Goal: Task Accomplishment & Management: Manage account settings

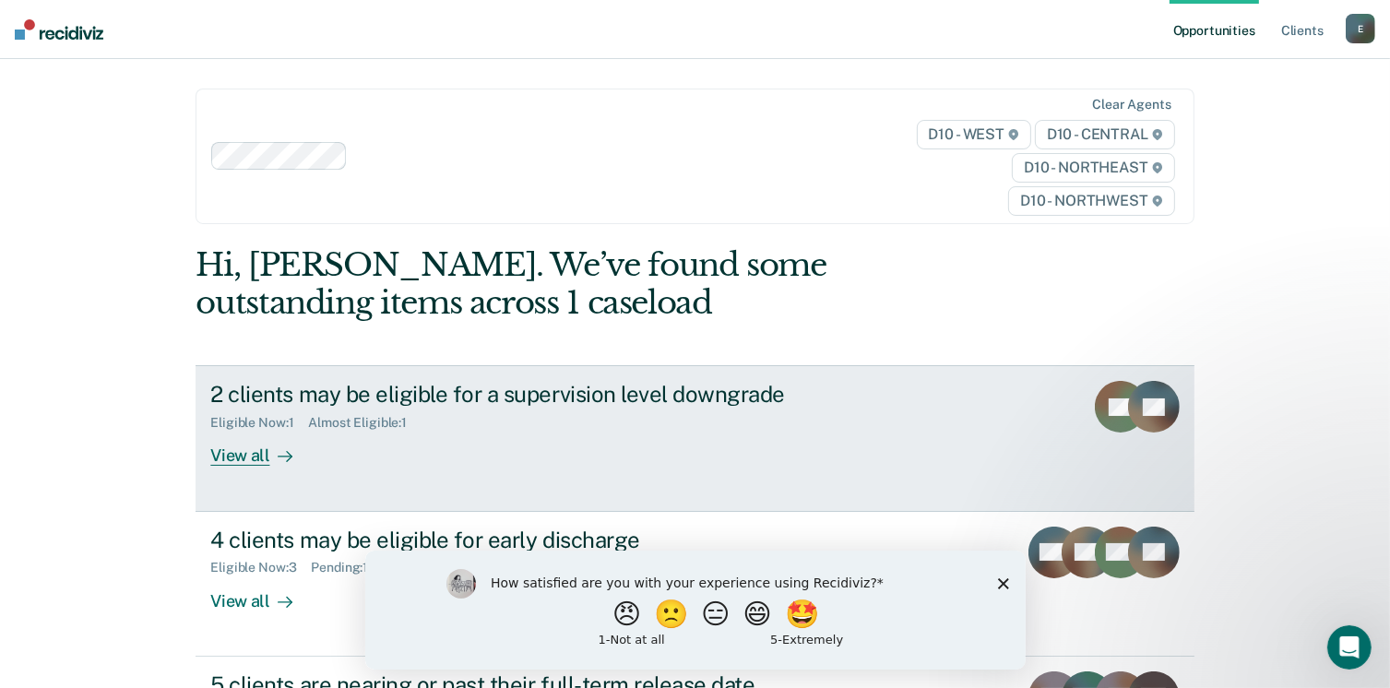
click at [242, 458] on div "View all" at bounding box center [261, 449] width 103 height 36
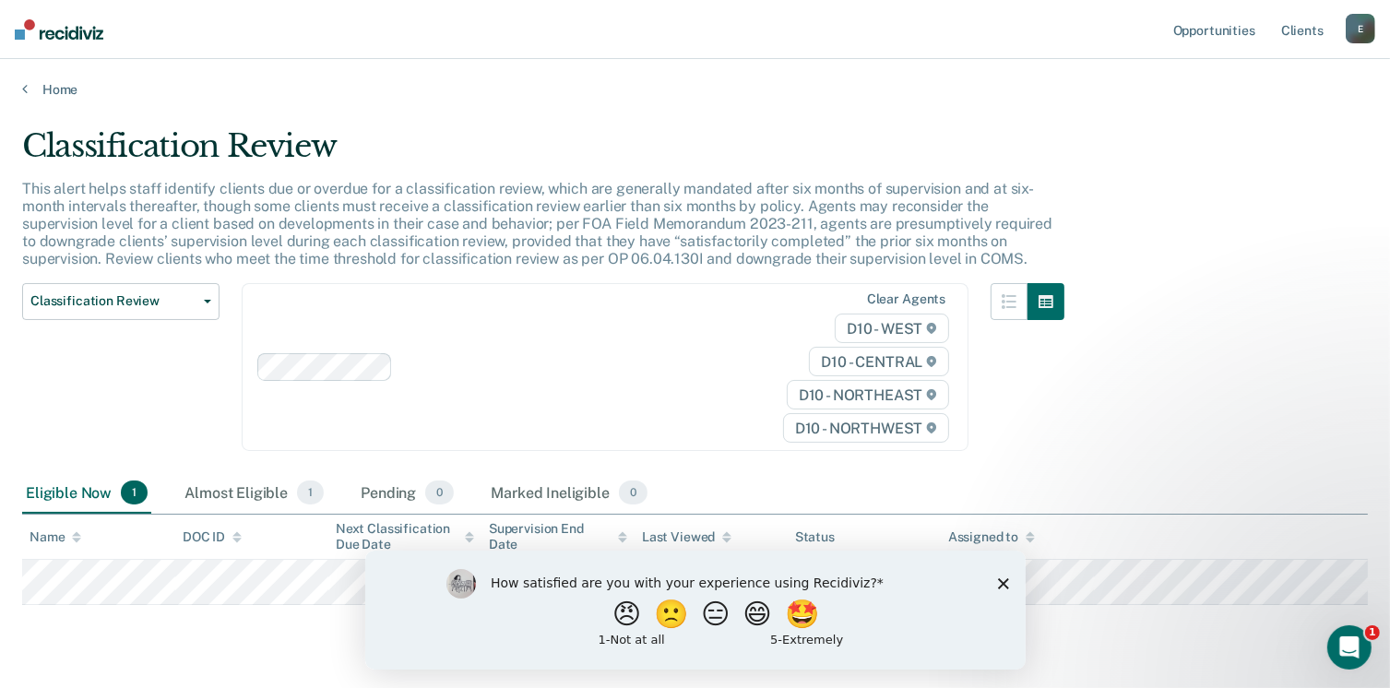
click at [1004, 585] on polygon "Close survey" at bounding box center [1002, 582] width 11 height 11
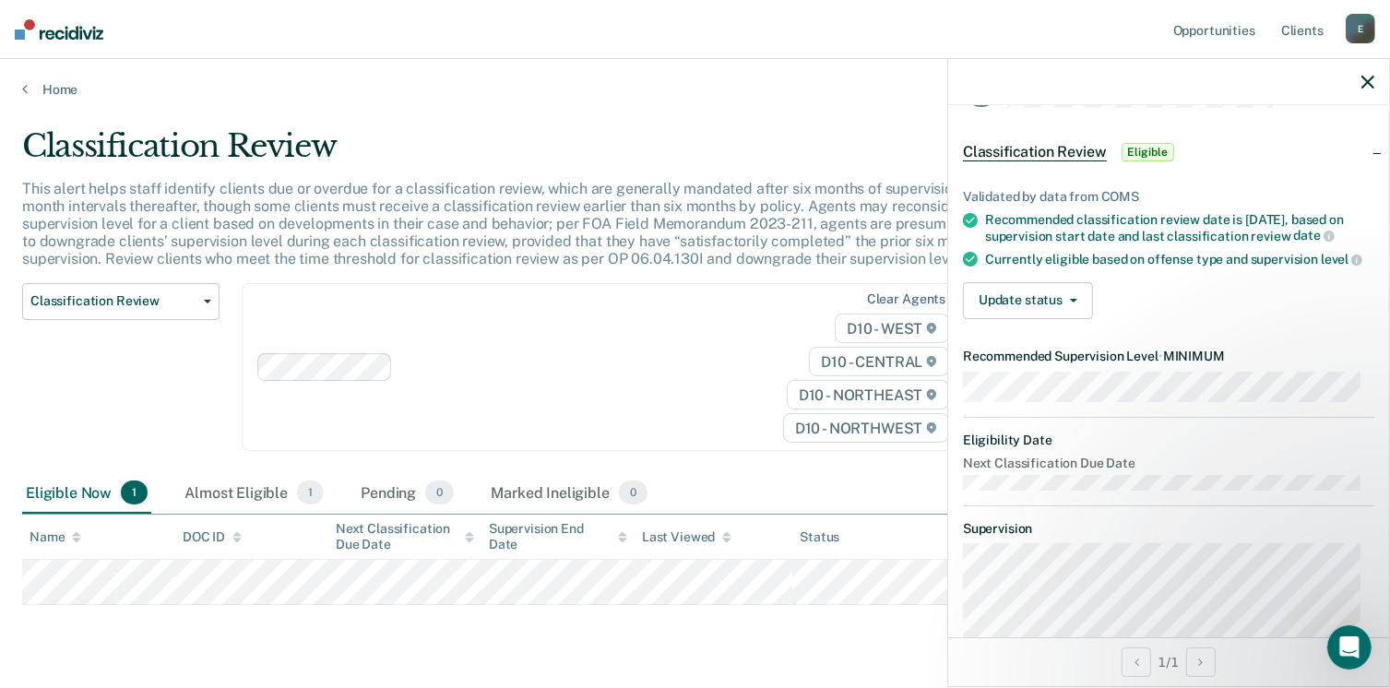
scroll to position [56, 0]
click at [1033, 321] on button "Update status" at bounding box center [1028, 302] width 130 height 37
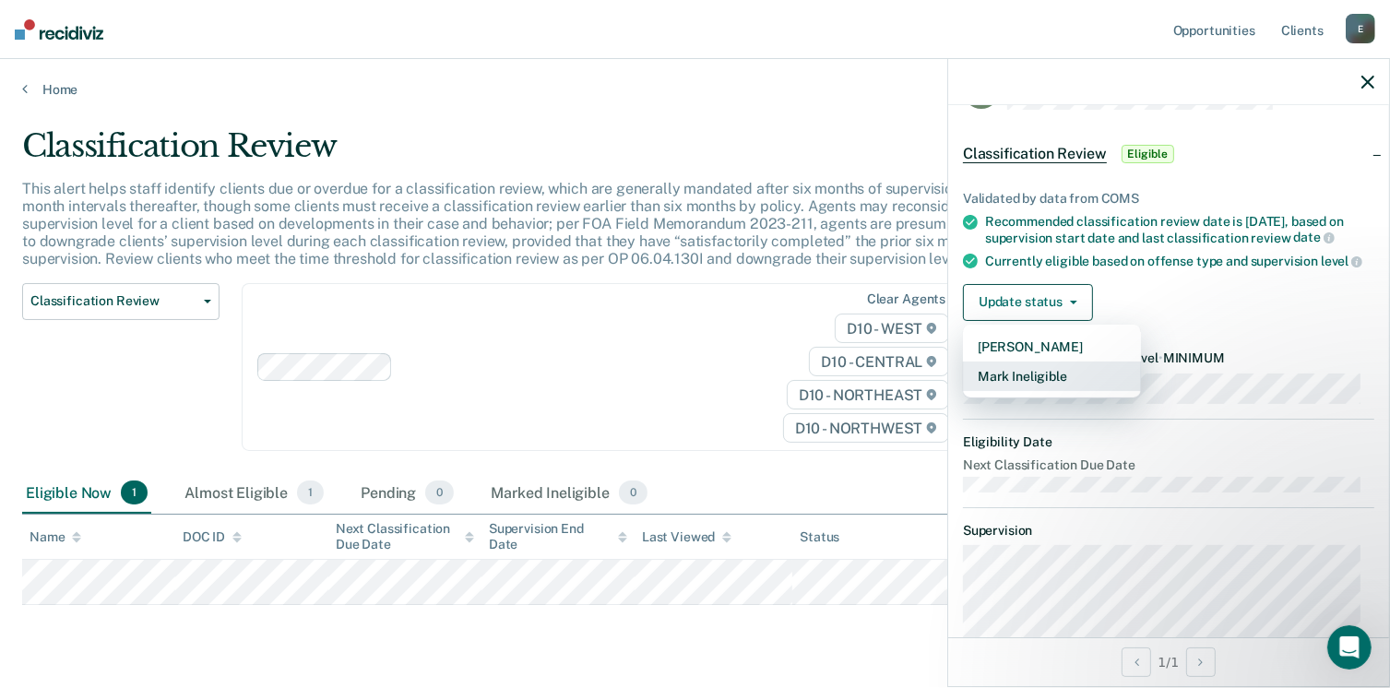
click at [1032, 391] on button "Mark Ineligible" at bounding box center [1052, 377] width 178 height 30
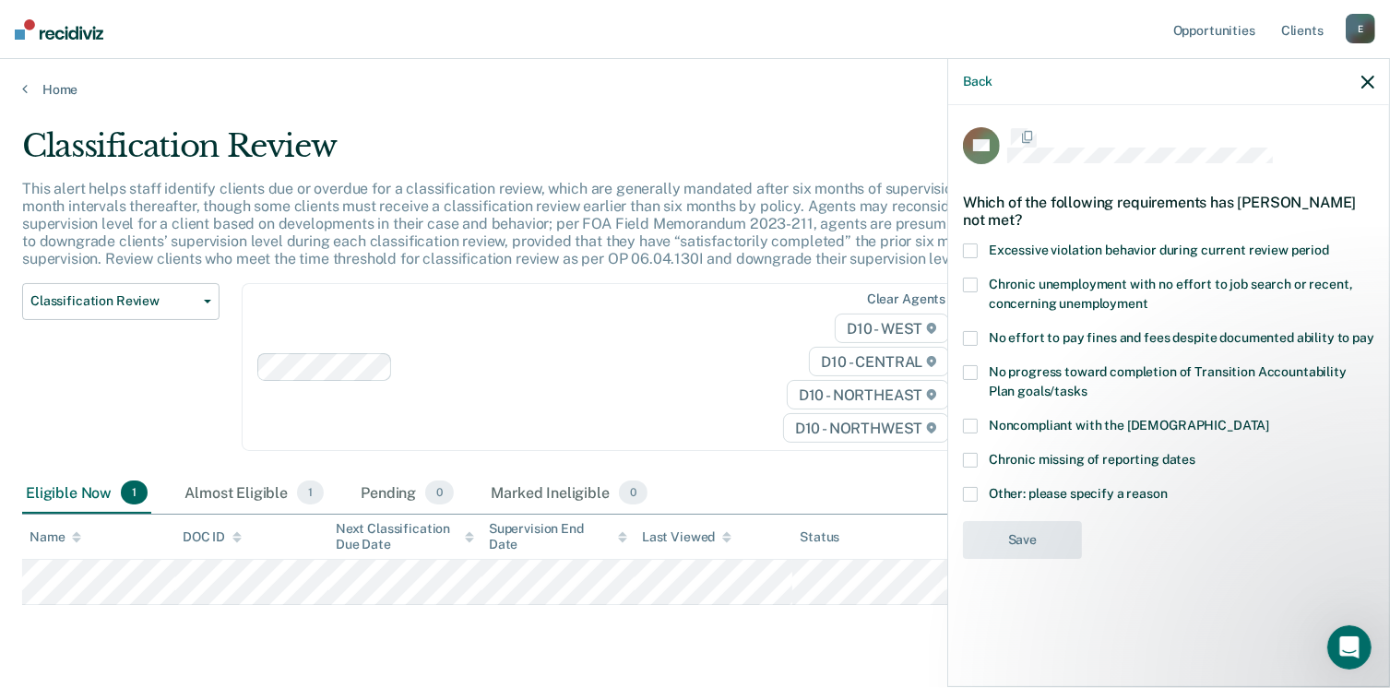
scroll to position [0, 0]
click at [978, 496] on label "Other: please specify a reason" at bounding box center [1168, 498] width 411 height 19
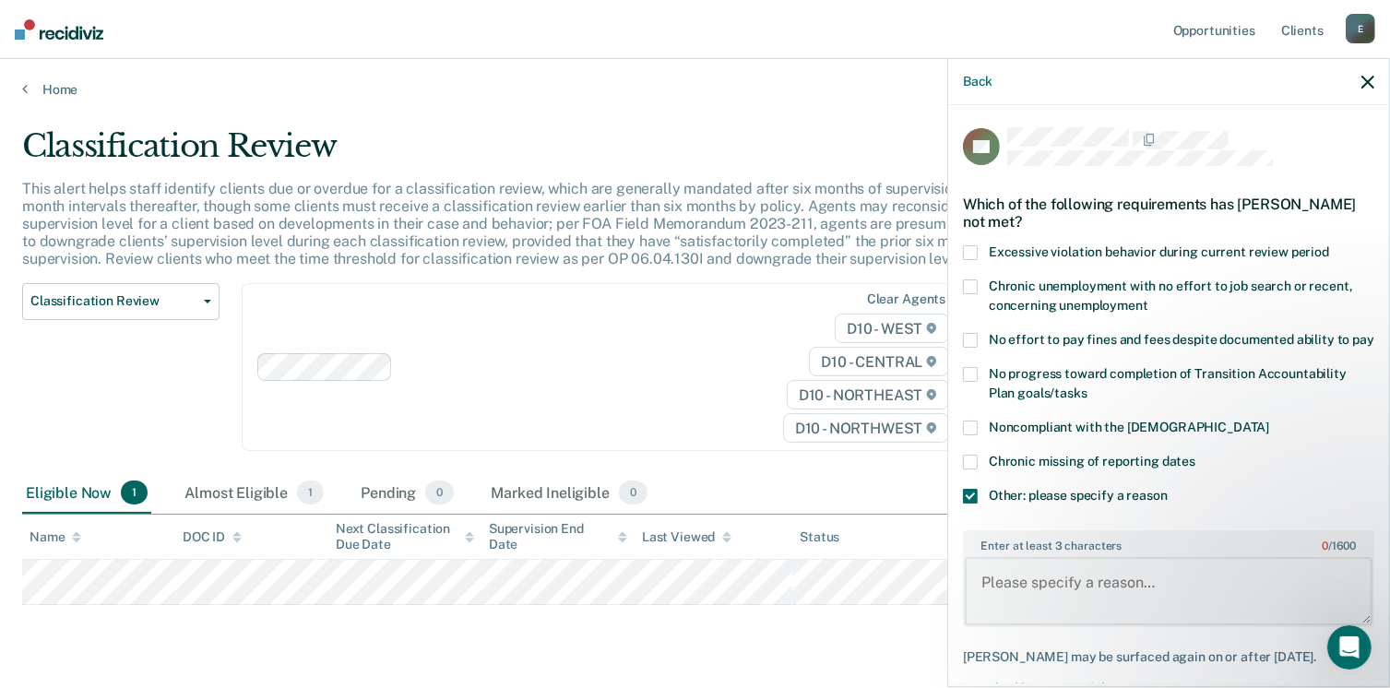
click at [1058, 602] on textarea "Enter at least 3 characters 0 / 1600" at bounding box center [1169, 591] width 408 height 68
type textarea "Due to nature of crime"
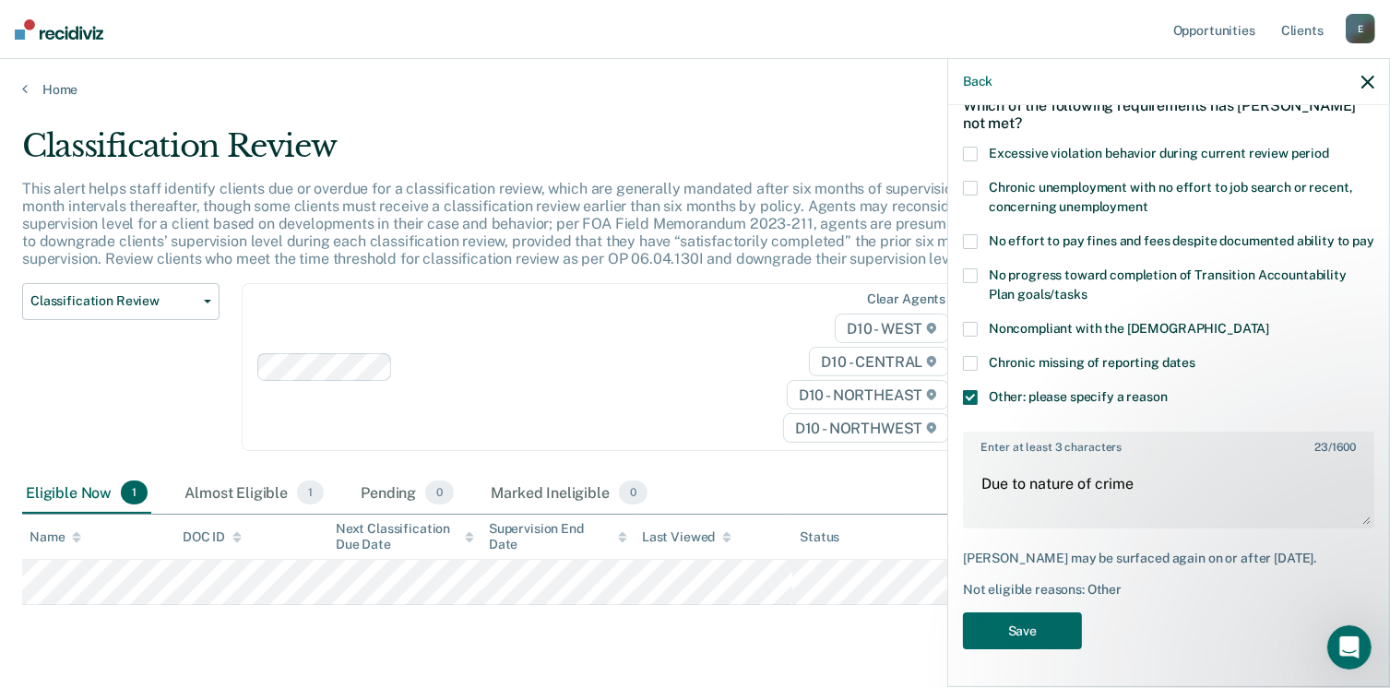
scroll to position [129, 0]
click at [1037, 628] on button "Save" at bounding box center [1022, 631] width 119 height 38
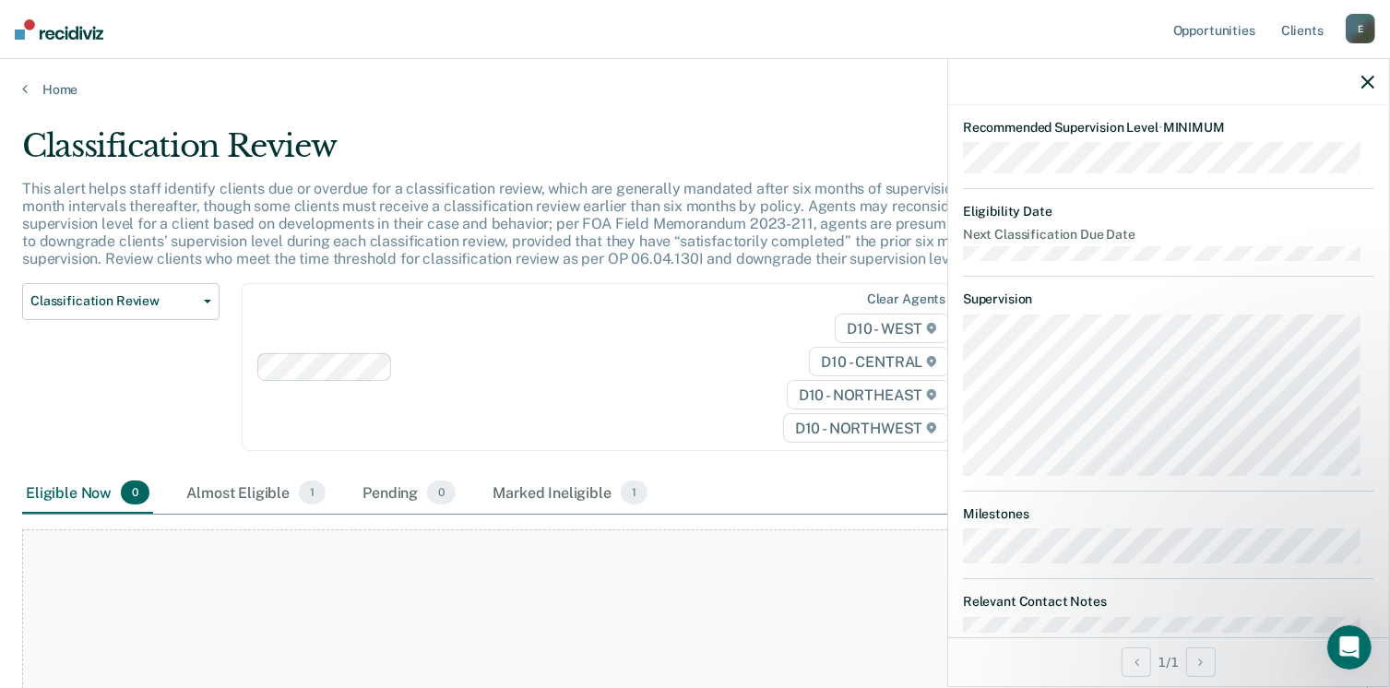
scroll to position [495, 0]
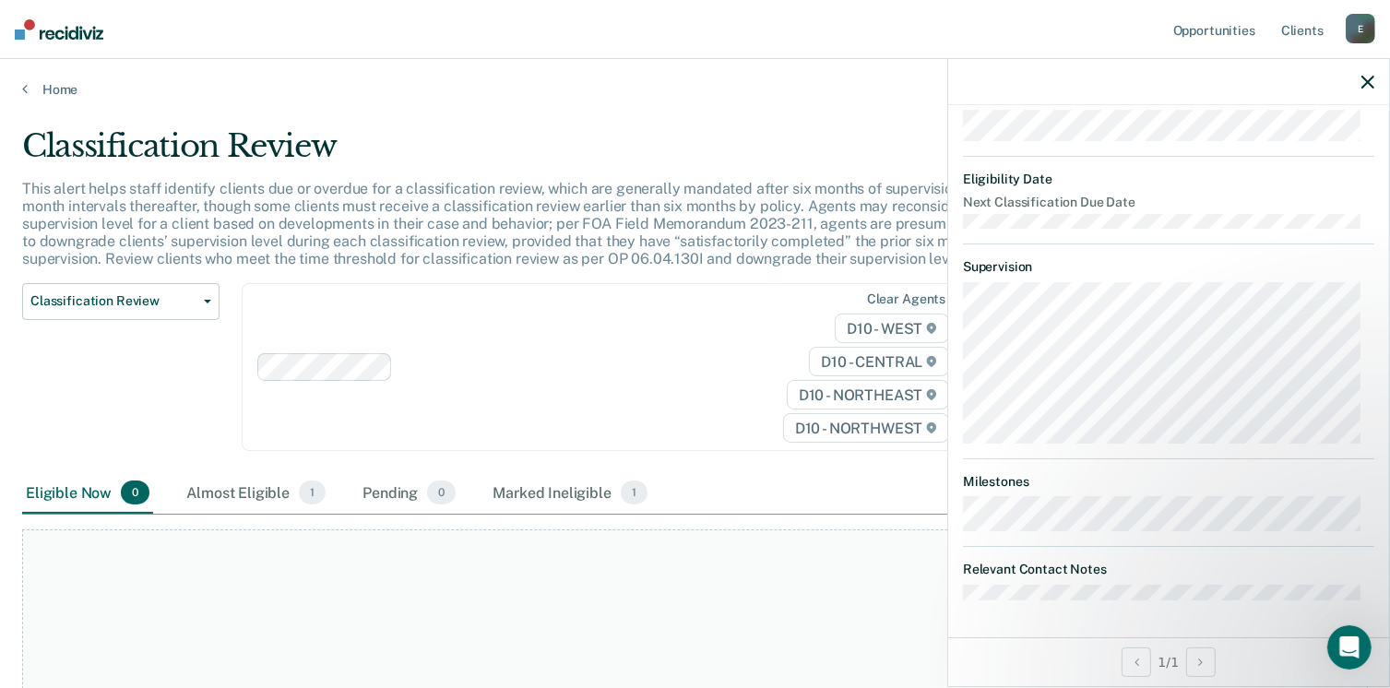
click at [1361, 75] on div at bounding box center [1168, 82] width 441 height 46
click at [1365, 79] on icon "button" at bounding box center [1367, 82] width 13 height 13
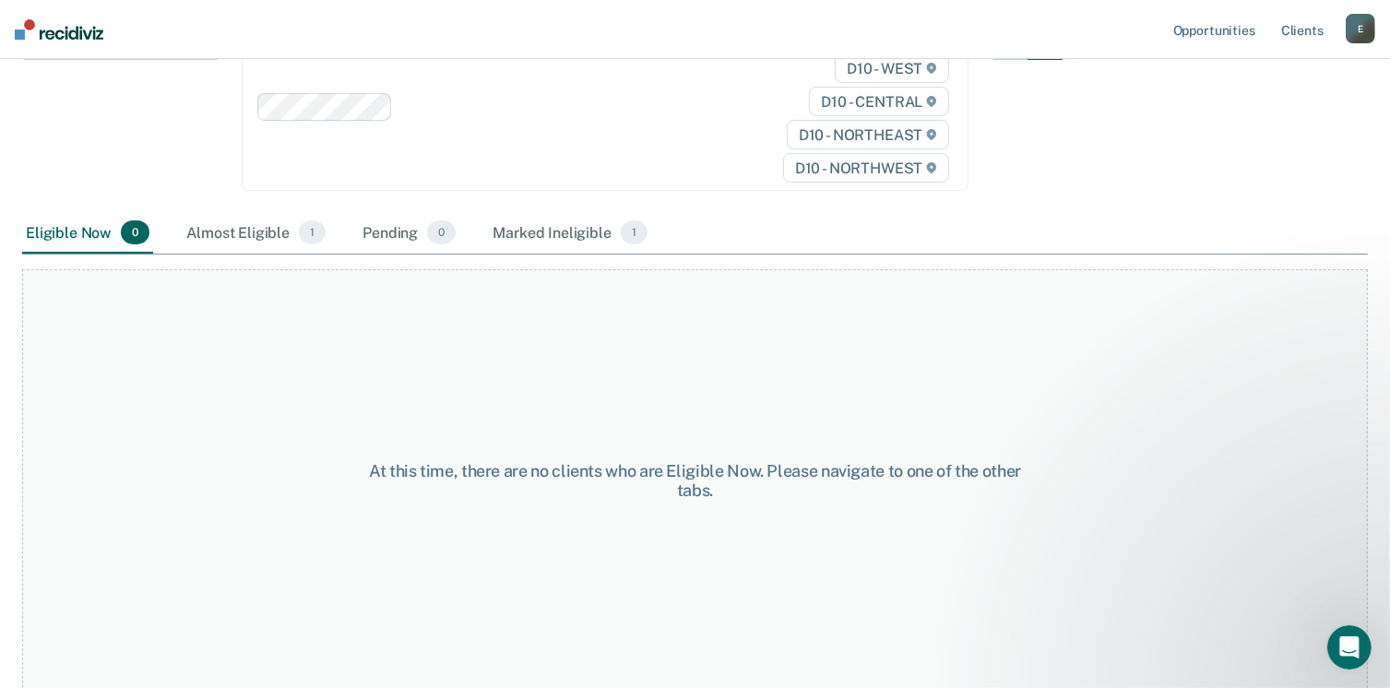
scroll to position [0, 0]
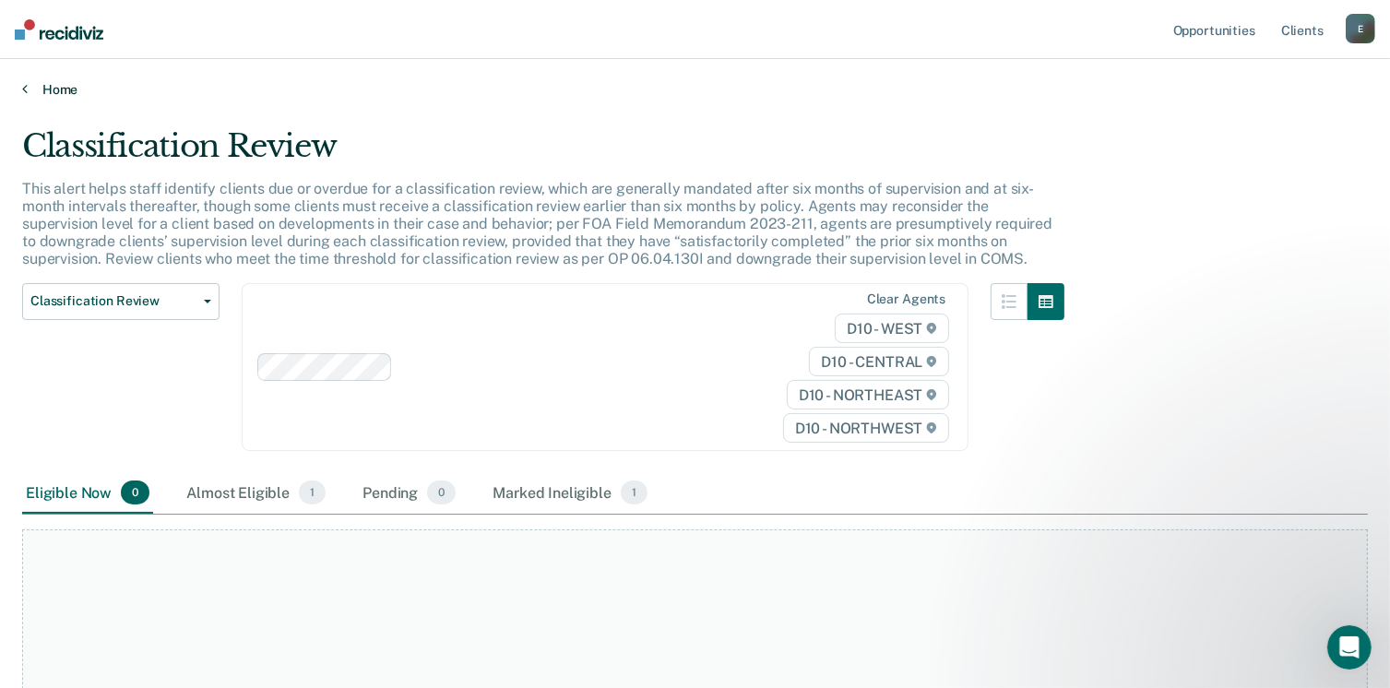
click at [56, 92] on link "Home" at bounding box center [695, 89] width 1346 height 17
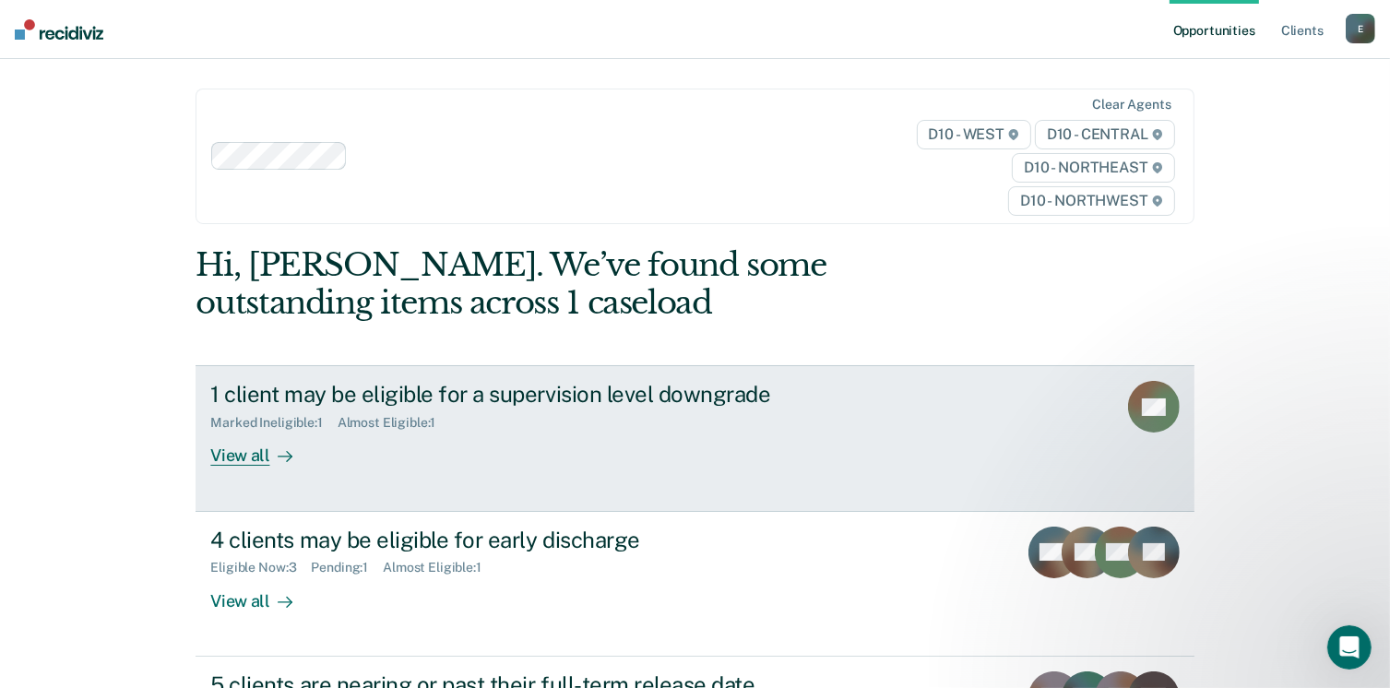
click at [232, 449] on div "View all" at bounding box center [261, 449] width 103 height 36
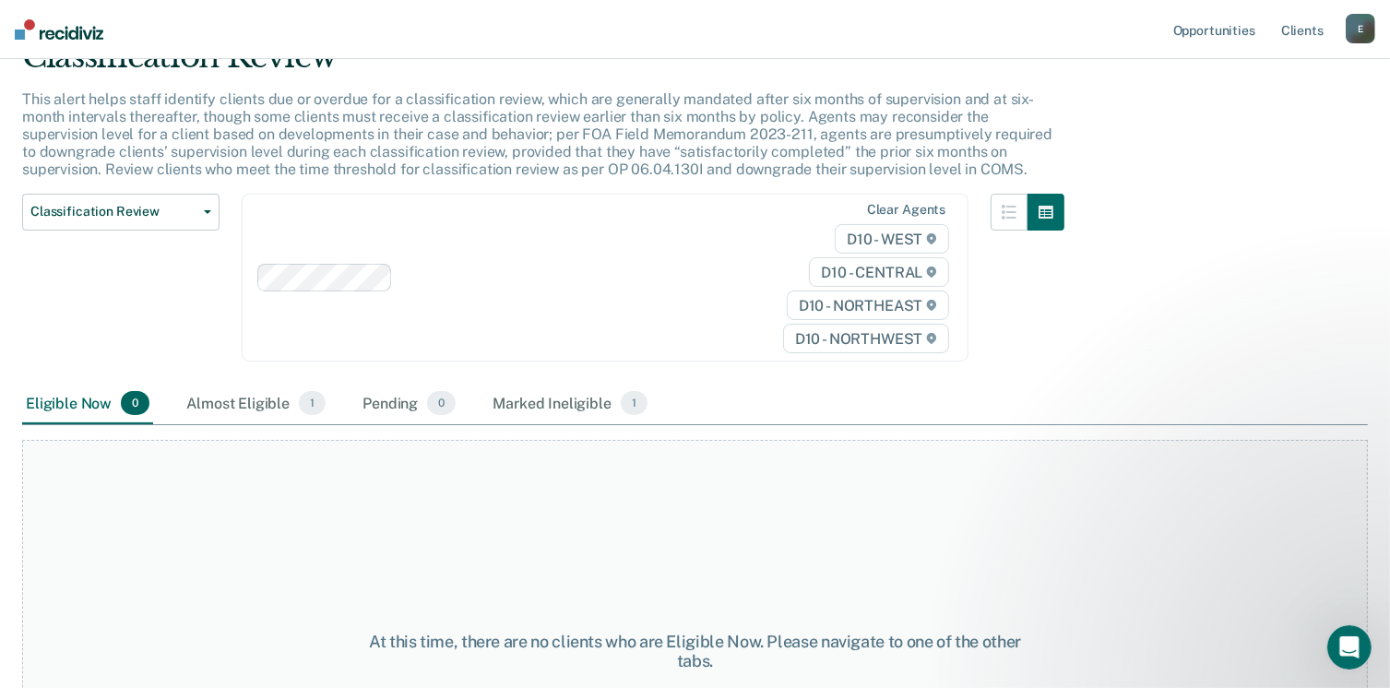
scroll to position [5, 0]
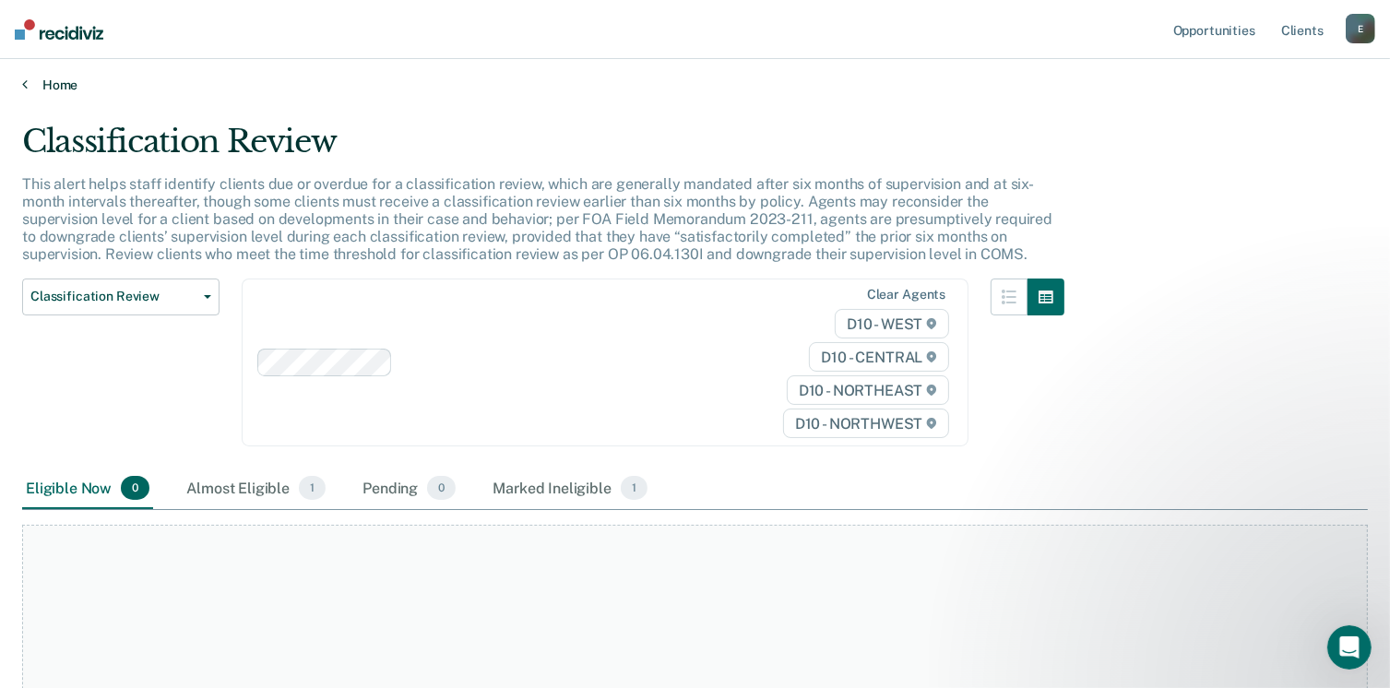
click at [59, 79] on link "Home" at bounding box center [695, 85] width 1346 height 17
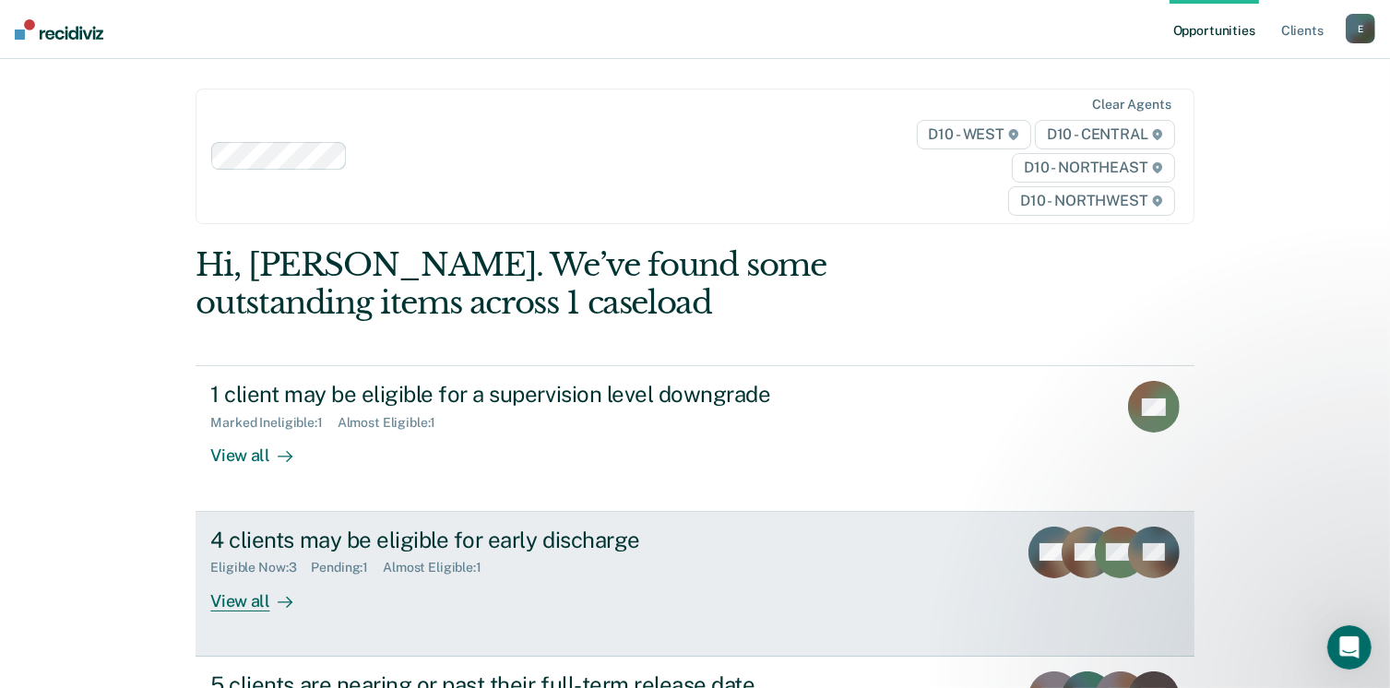
click at [232, 607] on div "View all" at bounding box center [261, 594] width 103 height 36
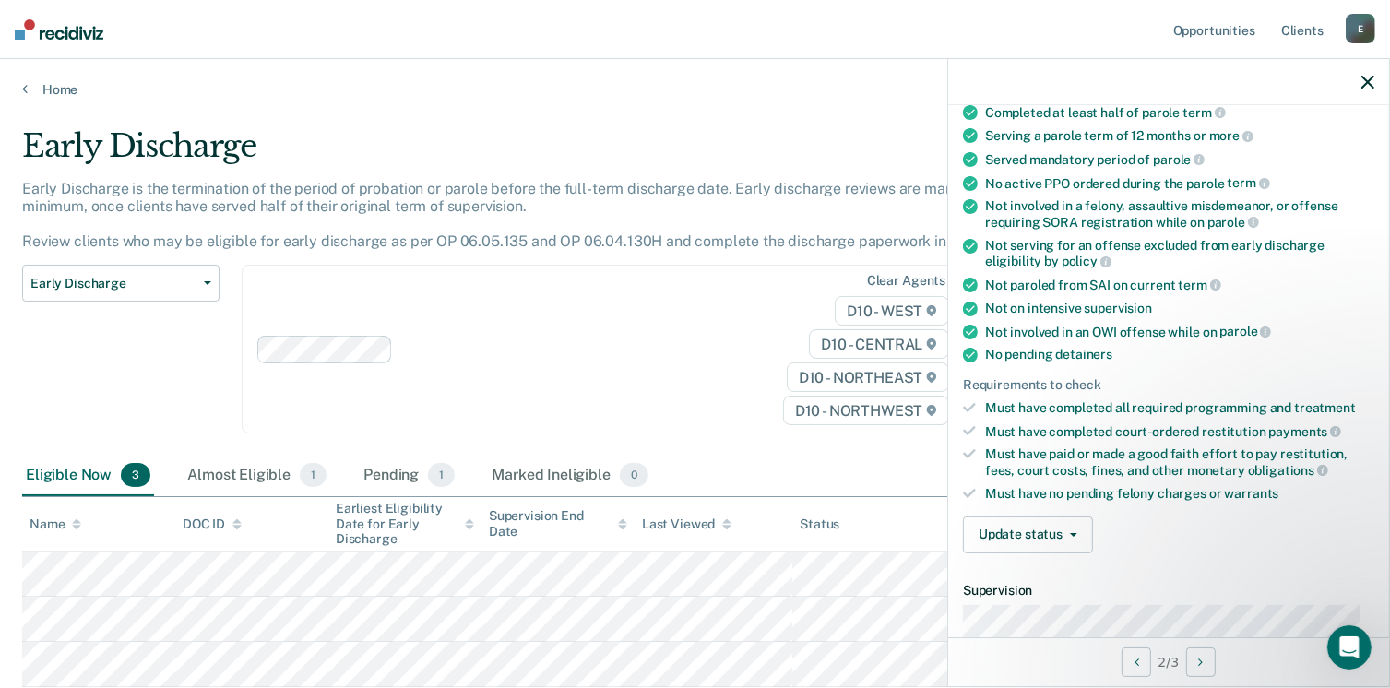
scroll to position [277, 0]
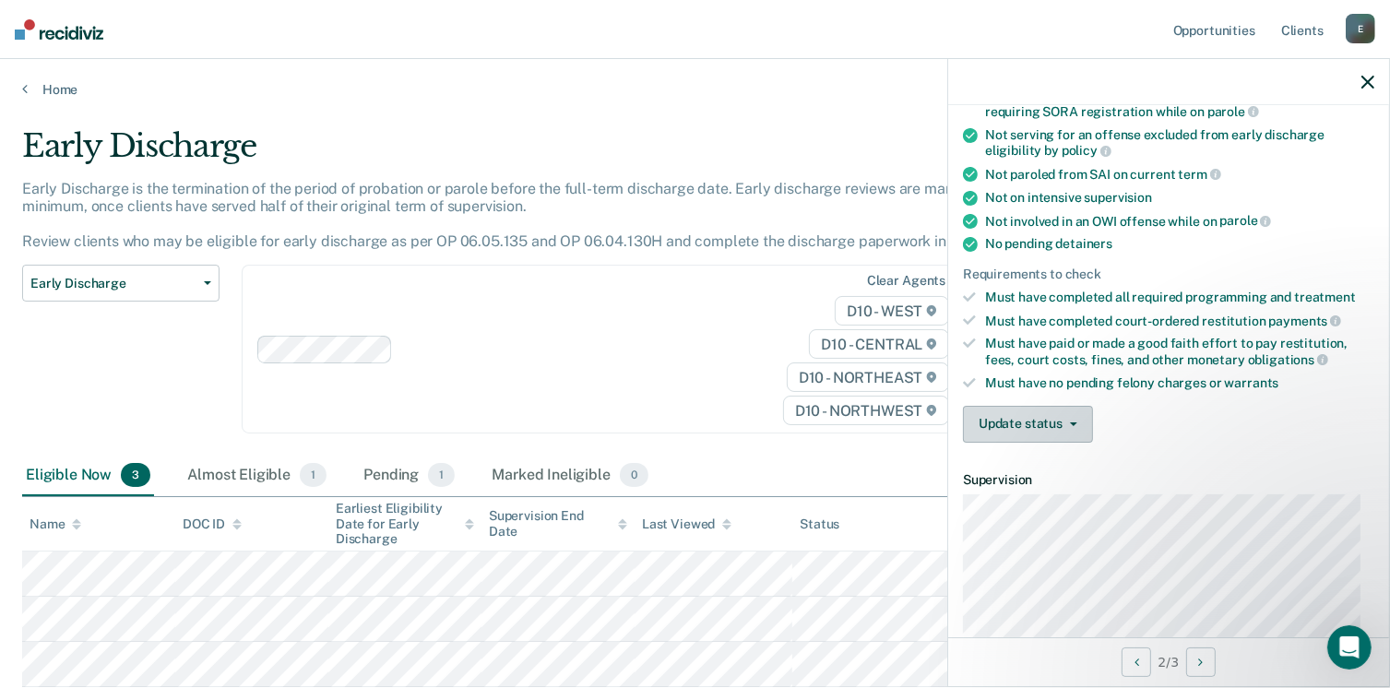
click at [1039, 412] on button "Update status" at bounding box center [1028, 424] width 130 height 37
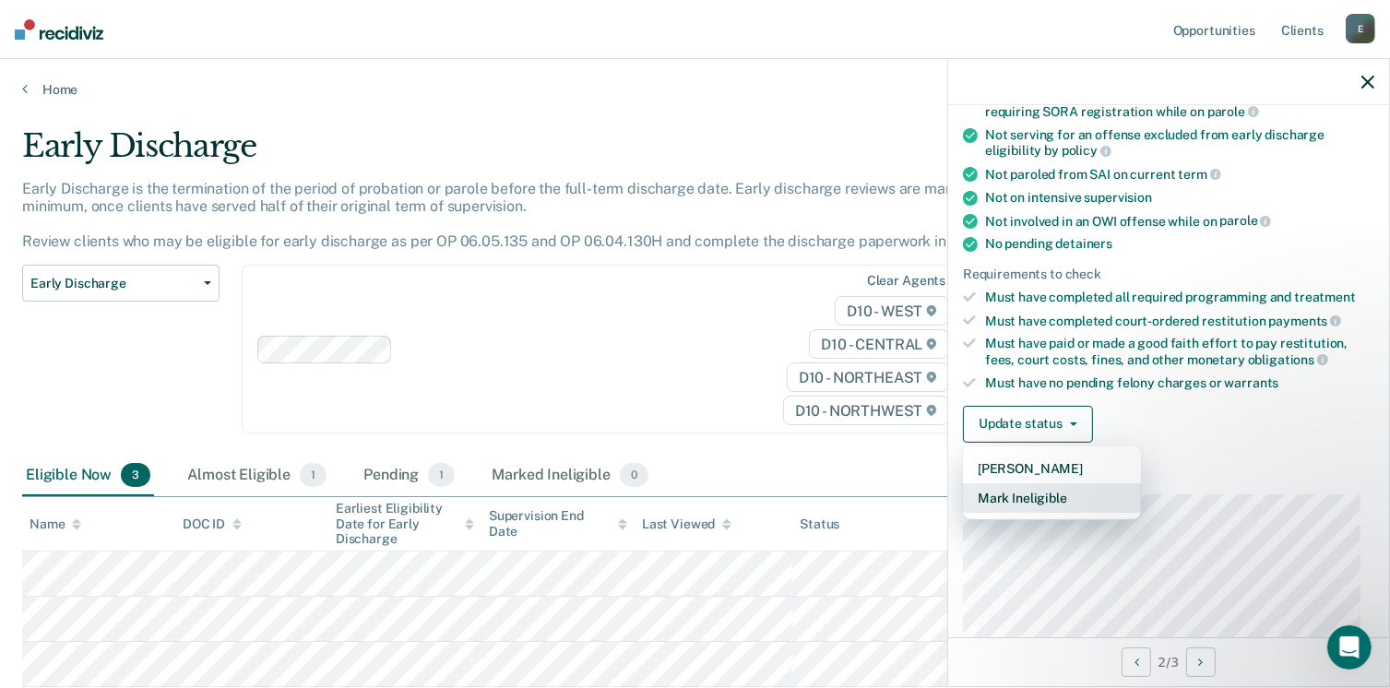
click at [1037, 483] on button "Mark Ineligible" at bounding box center [1052, 498] width 178 height 30
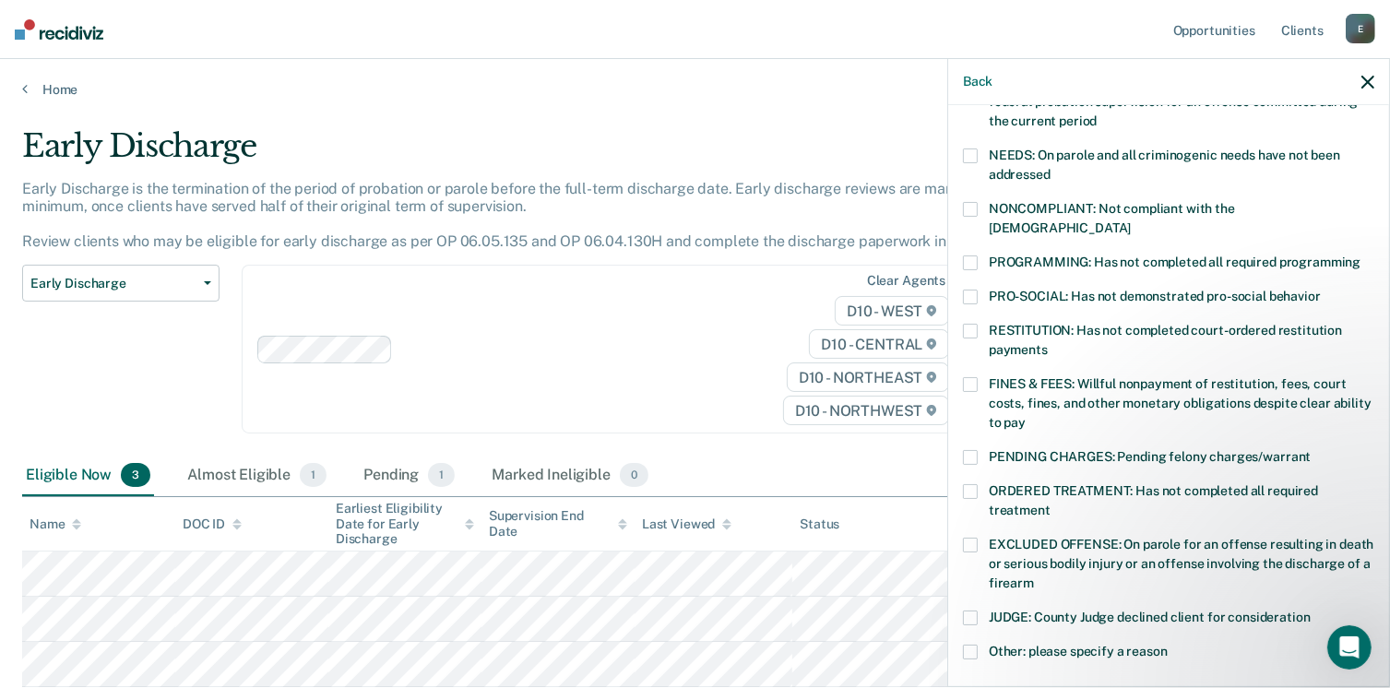
click at [974, 538] on span at bounding box center [970, 545] width 15 height 15
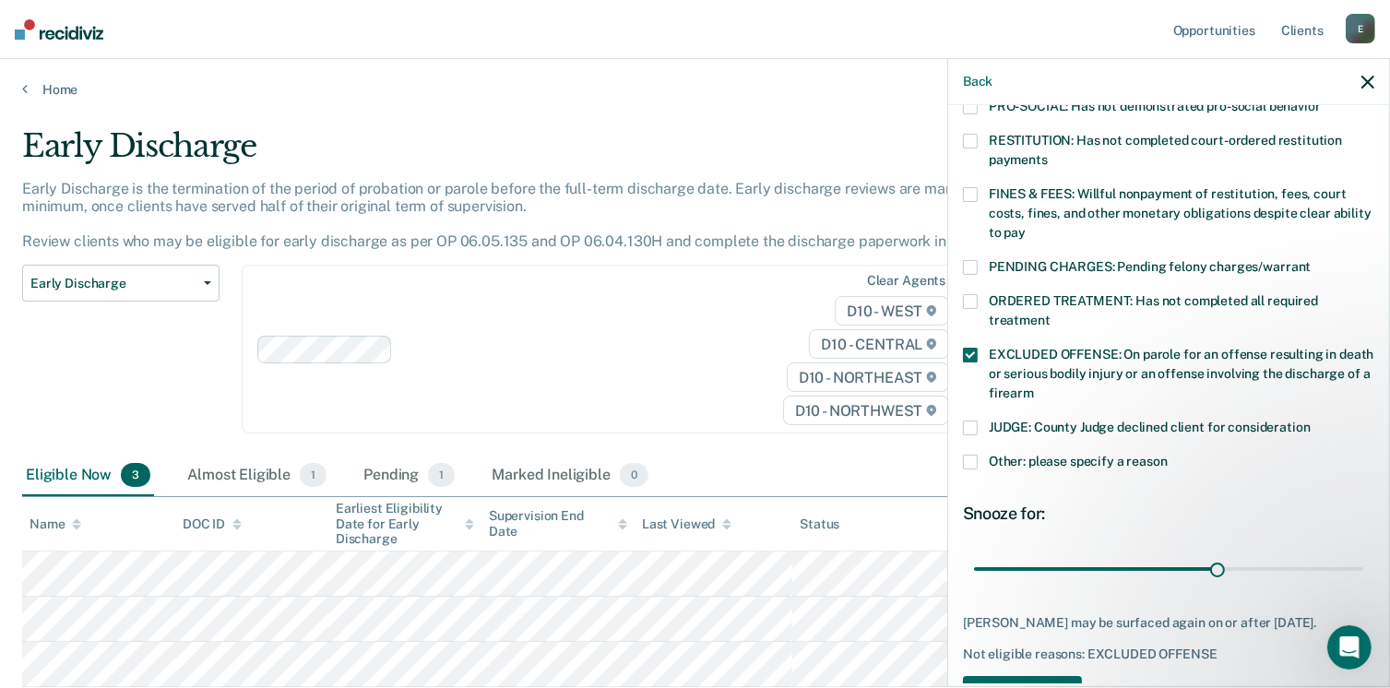
scroll to position [508, 0]
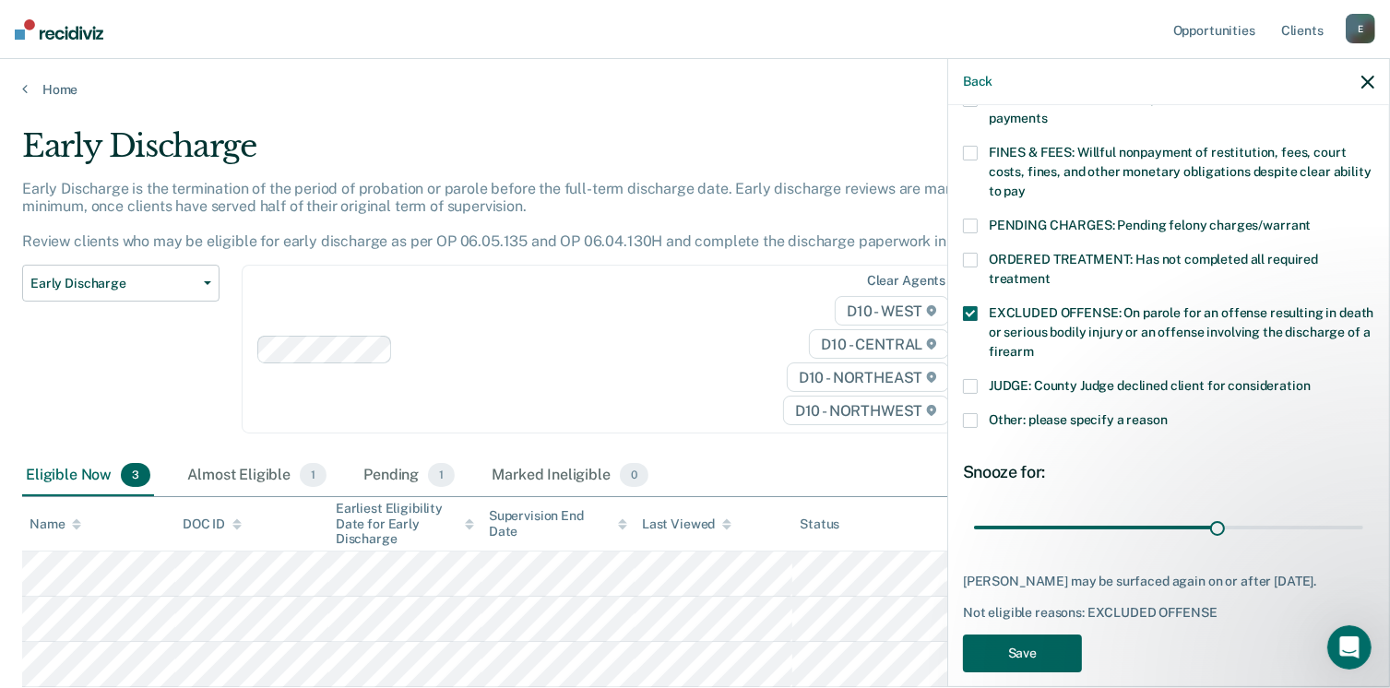
click at [1025, 635] on button "Save" at bounding box center [1022, 654] width 119 height 38
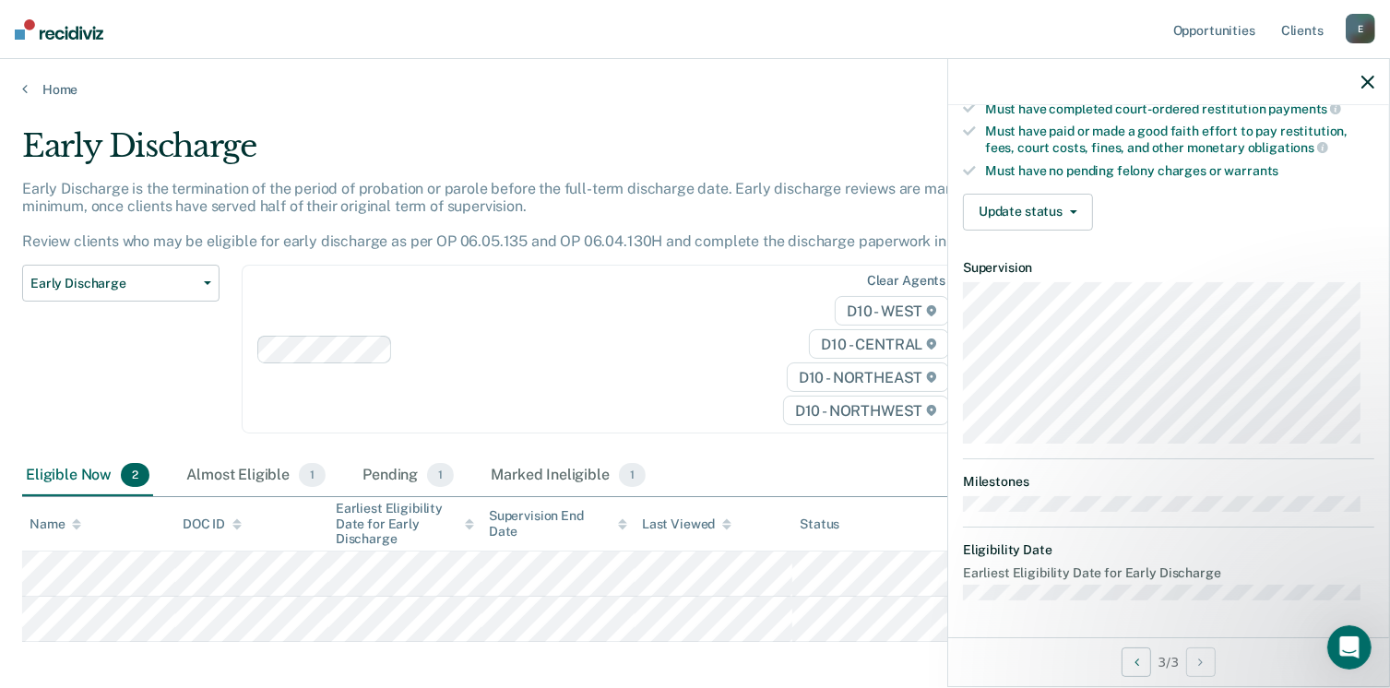
scroll to position [479, 0]
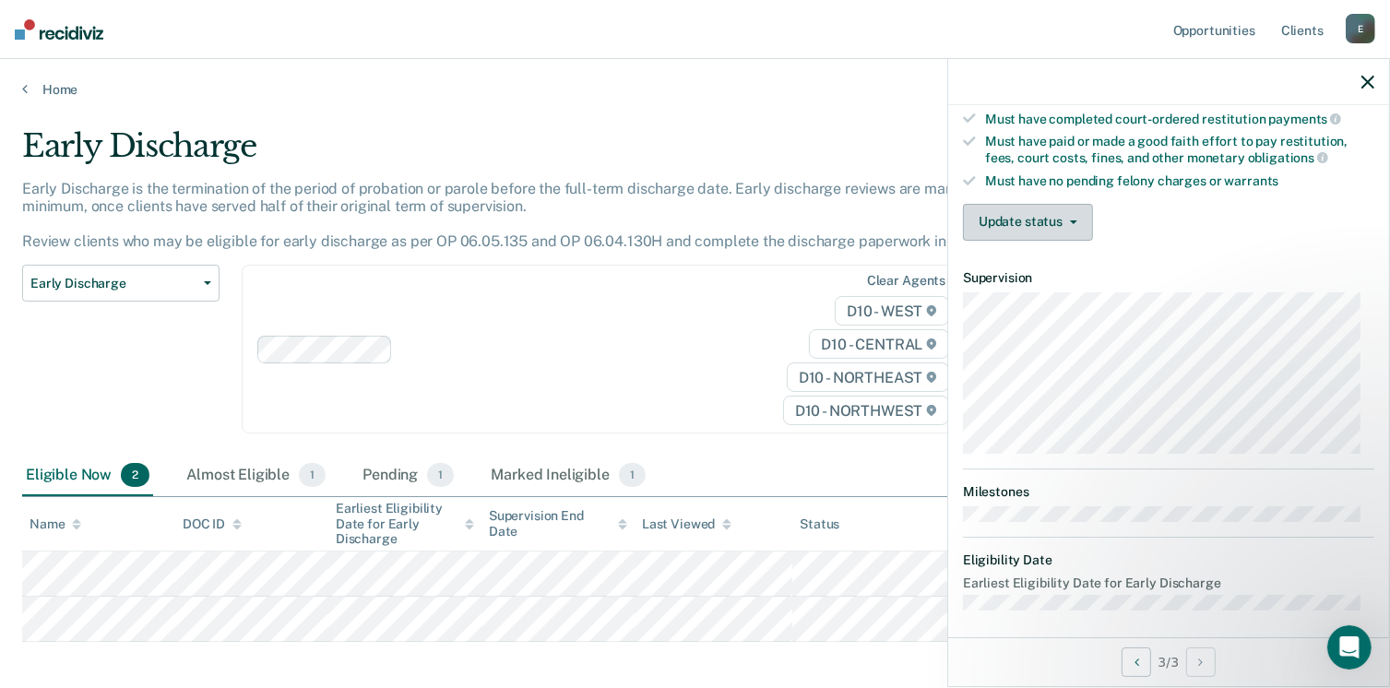
click at [1026, 219] on button "Update status" at bounding box center [1028, 222] width 130 height 37
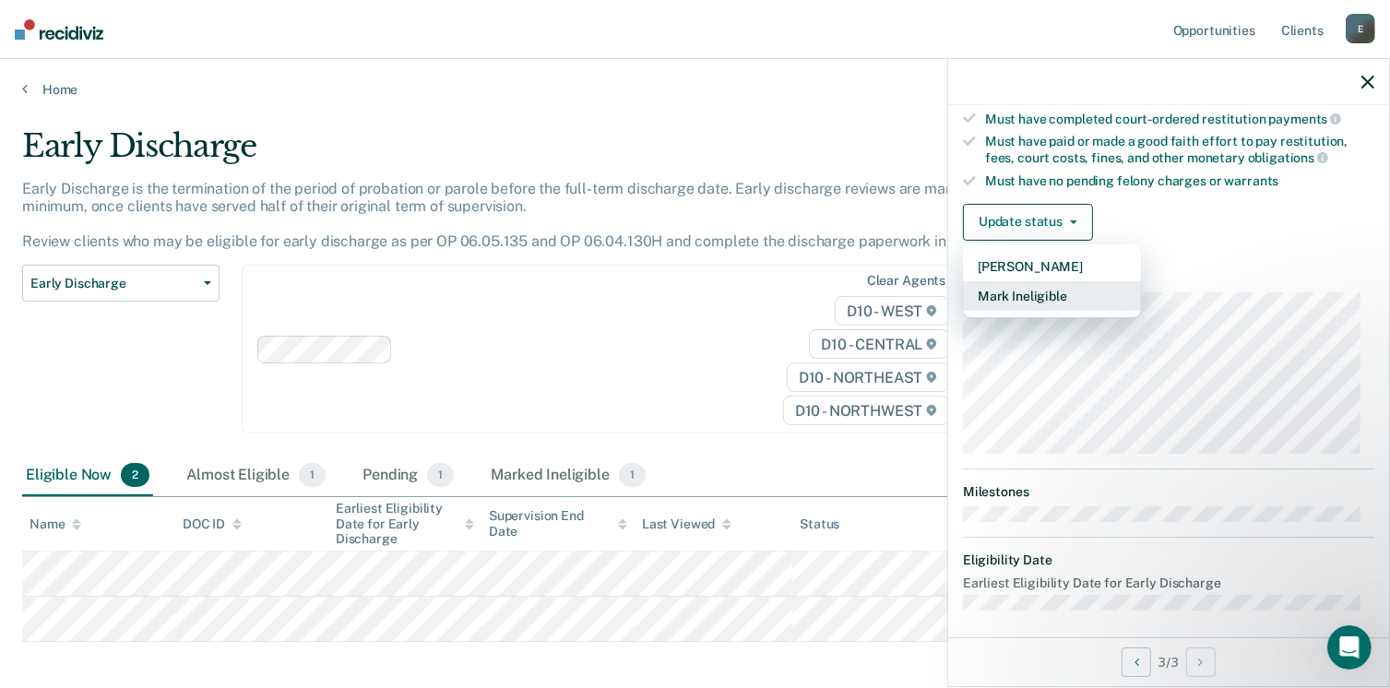
click at [1038, 283] on button "Mark Ineligible" at bounding box center [1052, 296] width 178 height 30
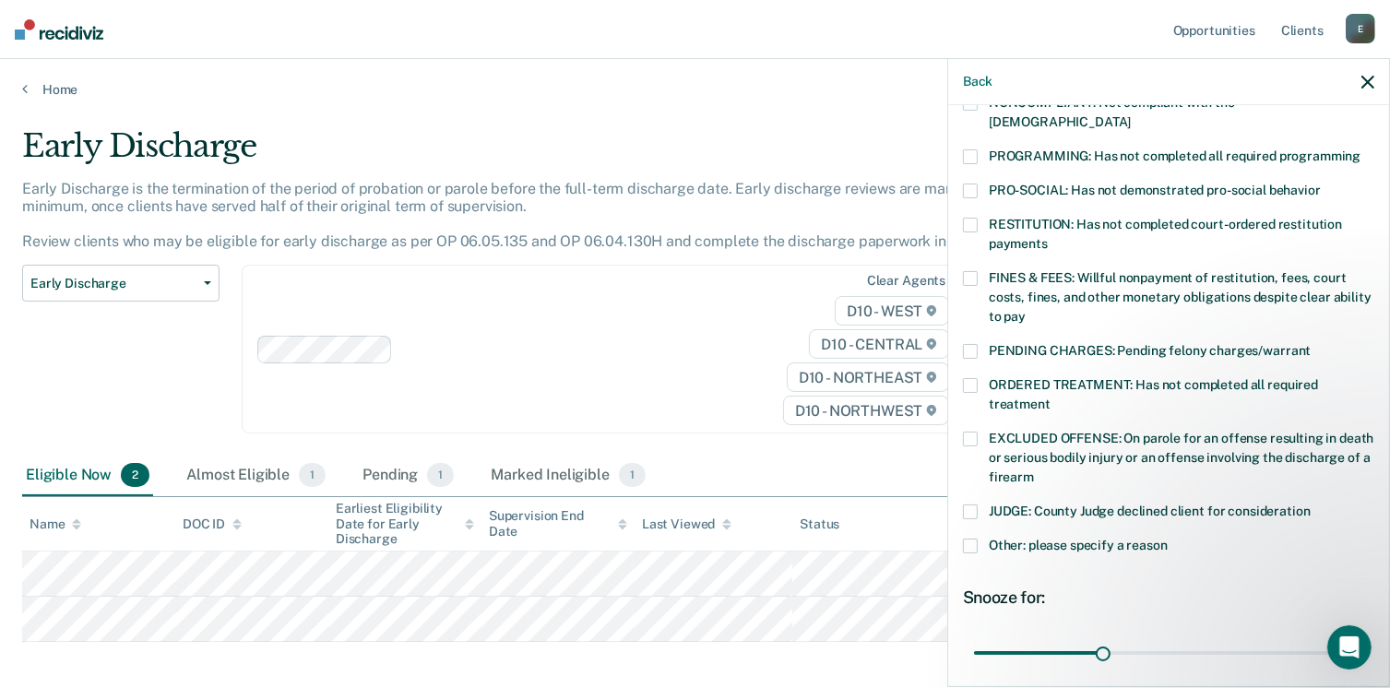
scroll to position [380, 0]
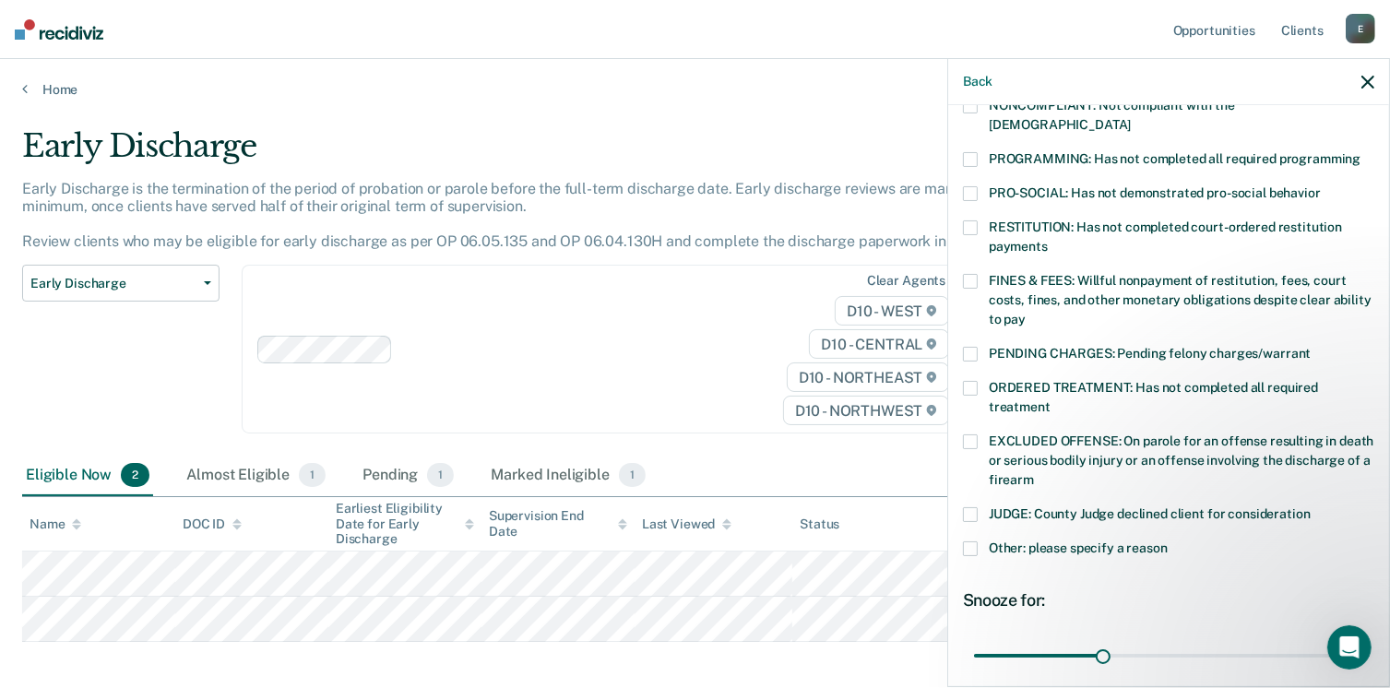
click at [1373, 366] on div "JR Which of the following requirements has [PERSON_NAME] not met? [MEDICAL_DATA…" at bounding box center [1168, 394] width 441 height 578
click at [1373, 364] on div "JR Which of the following requirements has [PERSON_NAME] not met? [MEDICAL_DATA…" at bounding box center [1168, 394] width 441 height 578
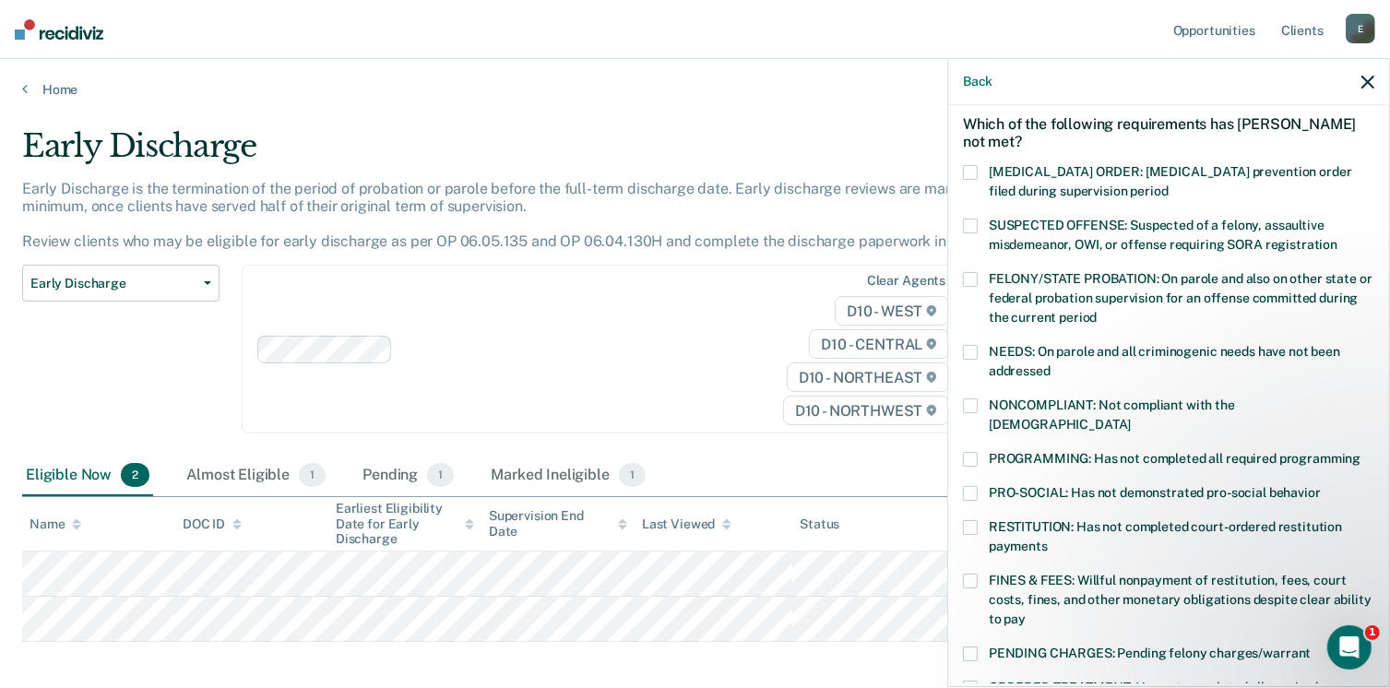
scroll to position [86, 0]
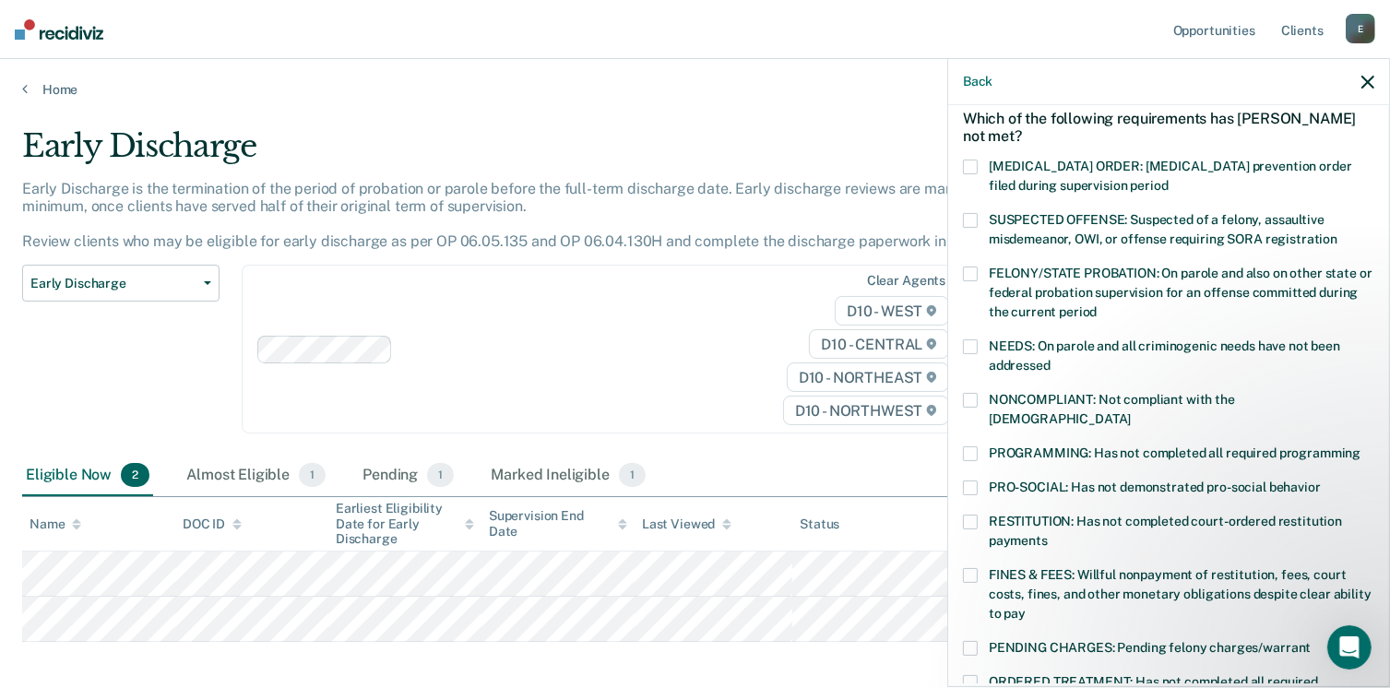
click at [970, 400] on span at bounding box center [970, 400] width 15 height 15
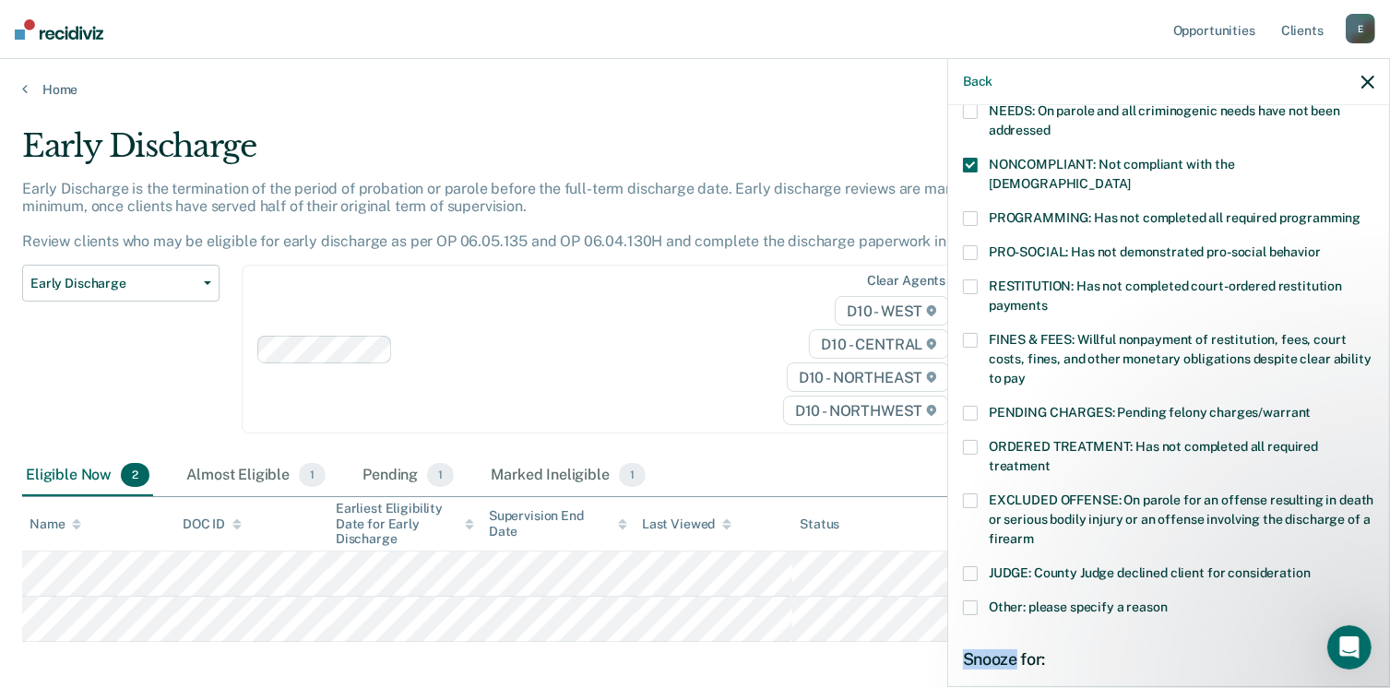
scroll to position [524, 0]
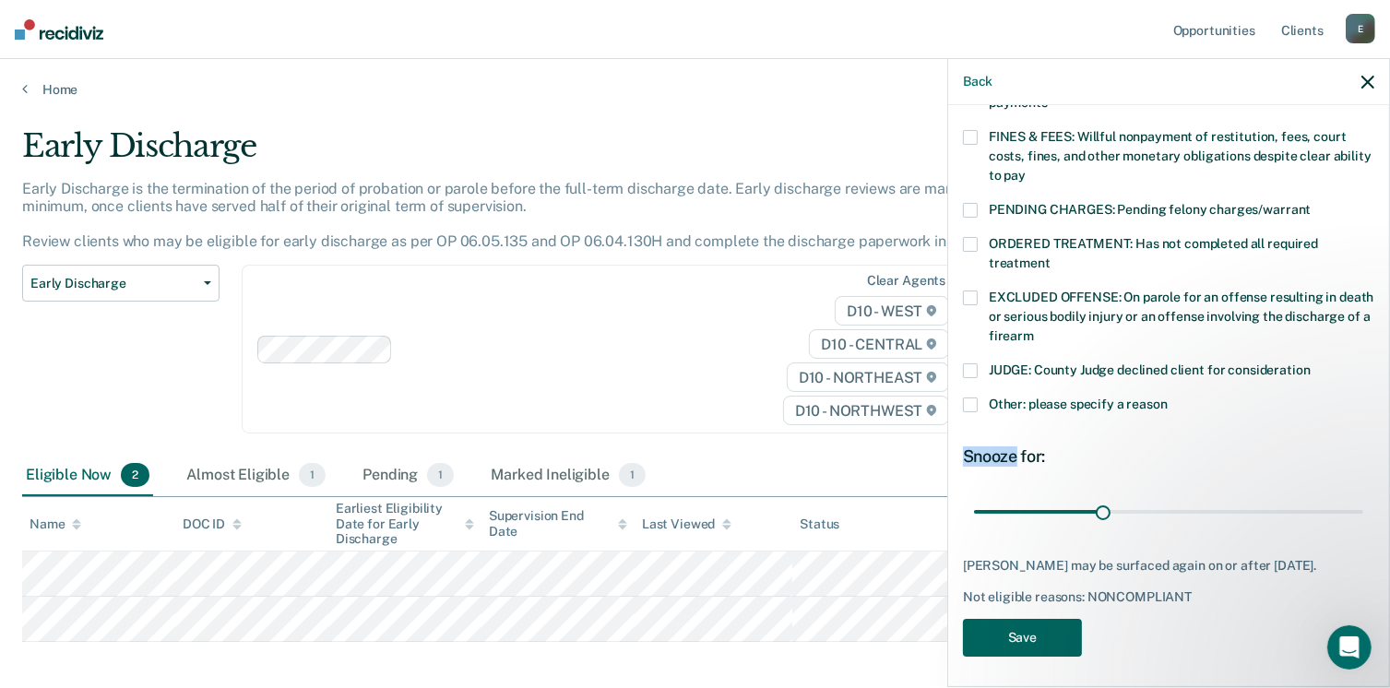
click at [1034, 620] on button "Save" at bounding box center [1022, 638] width 119 height 38
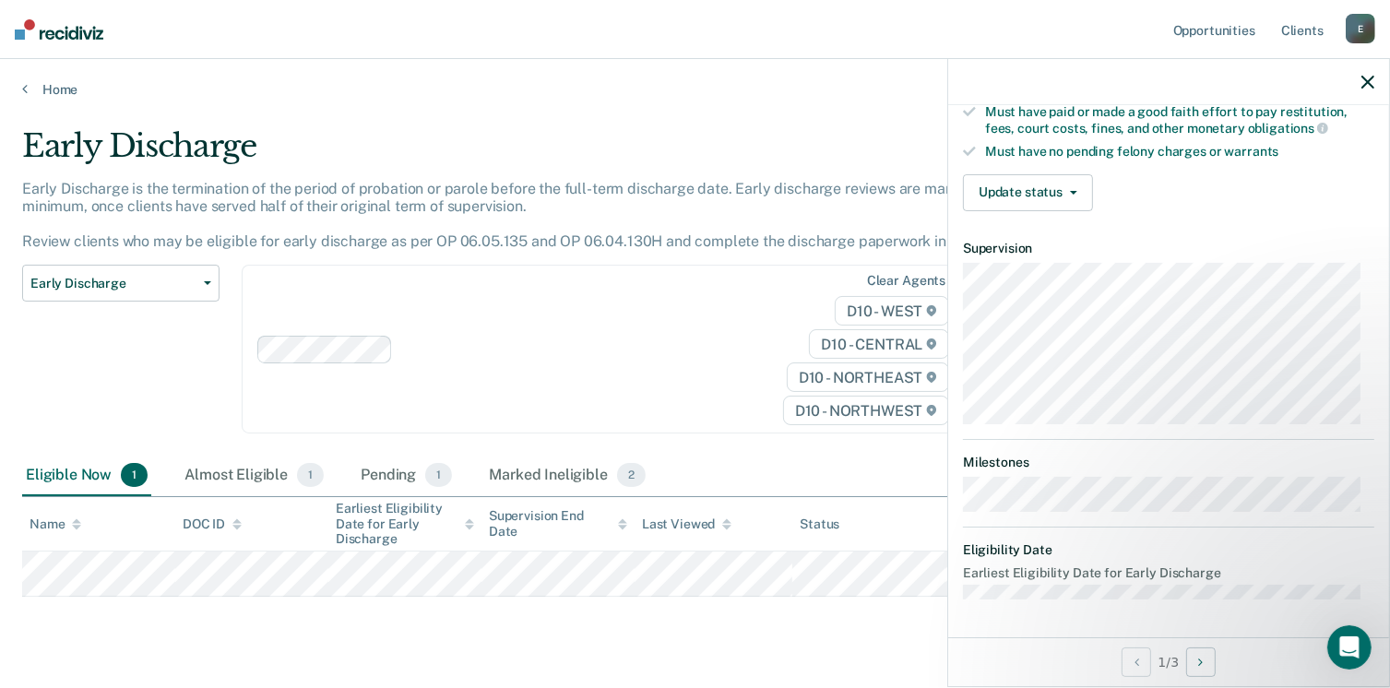
scroll to position [498, 0]
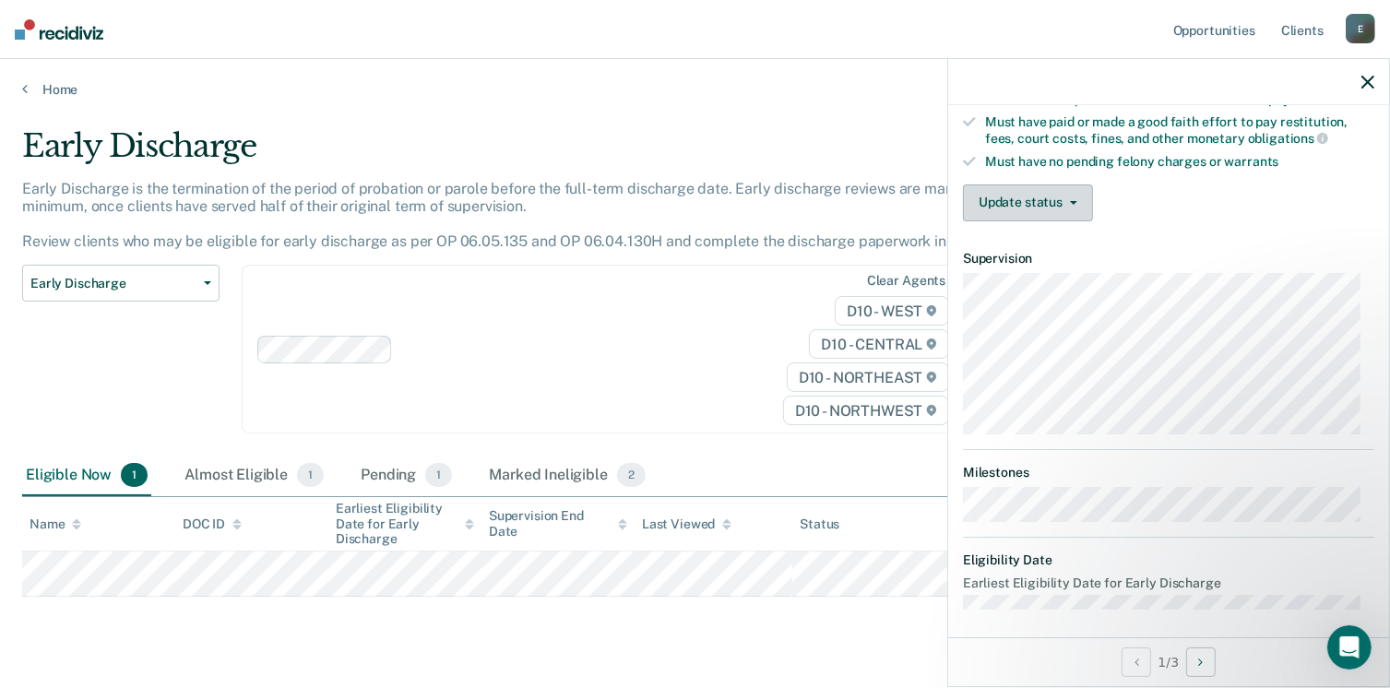
click at [1015, 184] on button "Update status" at bounding box center [1028, 202] width 130 height 37
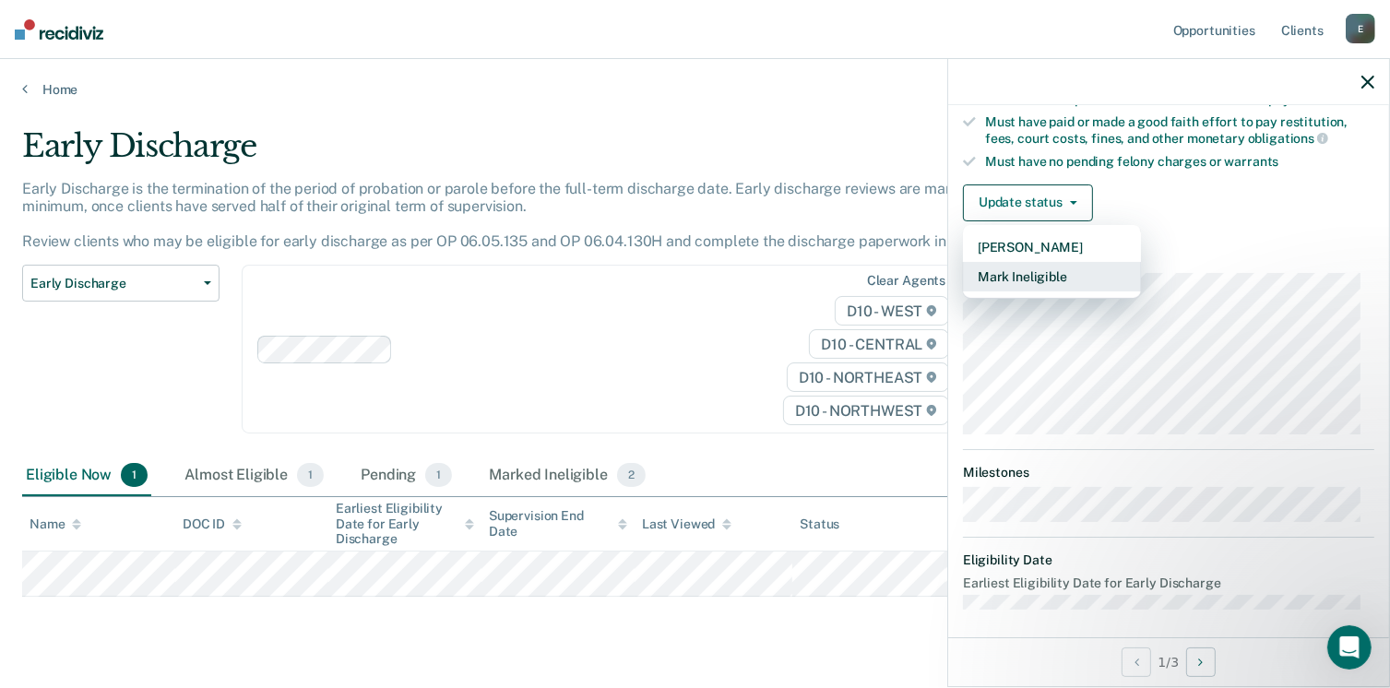
click at [1066, 268] on button "Mark Ineligible" at bounding box center [1052, 277] width 178 height 30
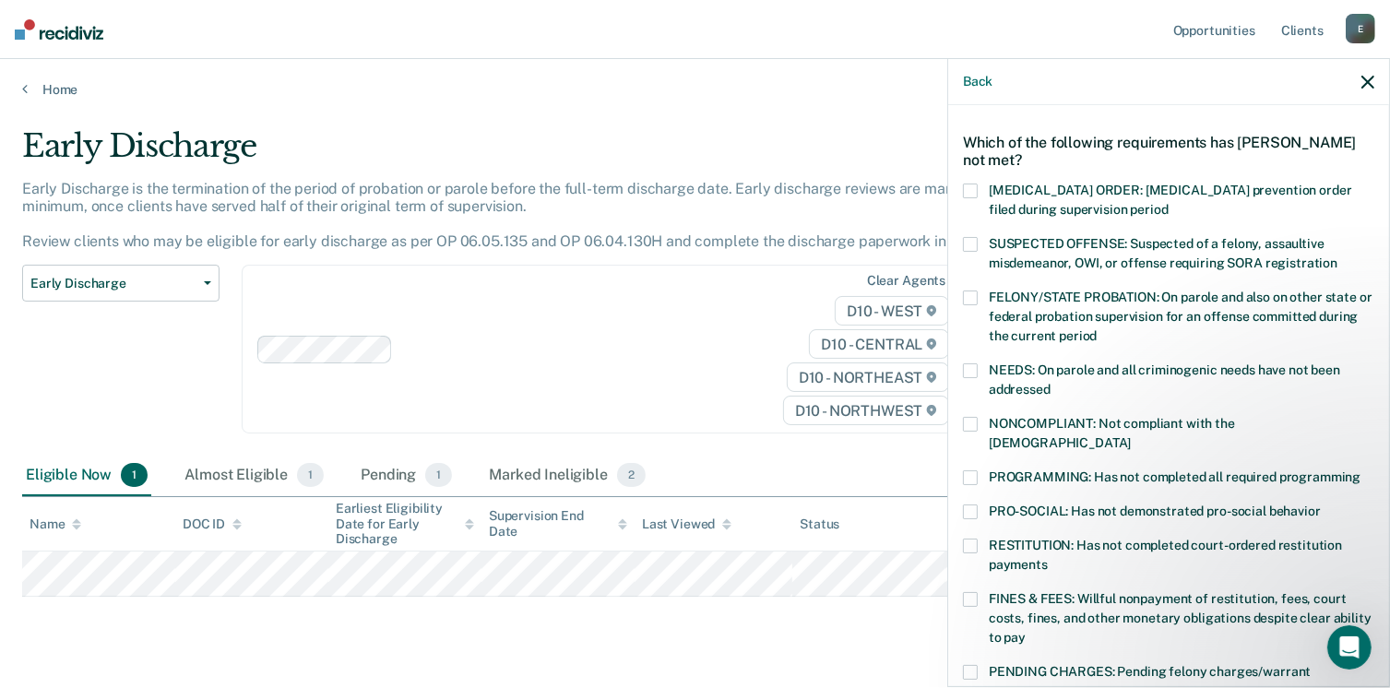
scroll to position [60, 0]
click at [1373, 184] on div "WB Which of the following requirements has [PERSON_NAME] not met? [MEDICAL_DATA…" at bounding box center [1168, 394] width 441 height 578
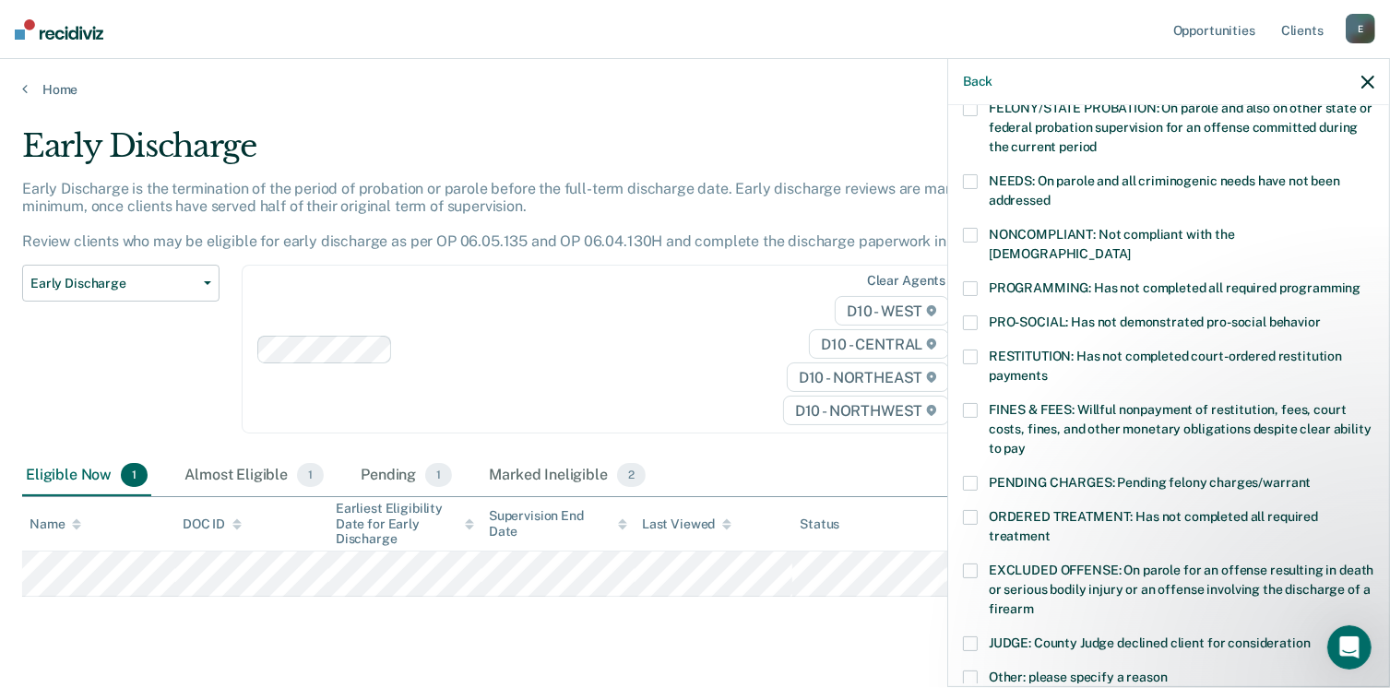
scroll to position [39, 0]
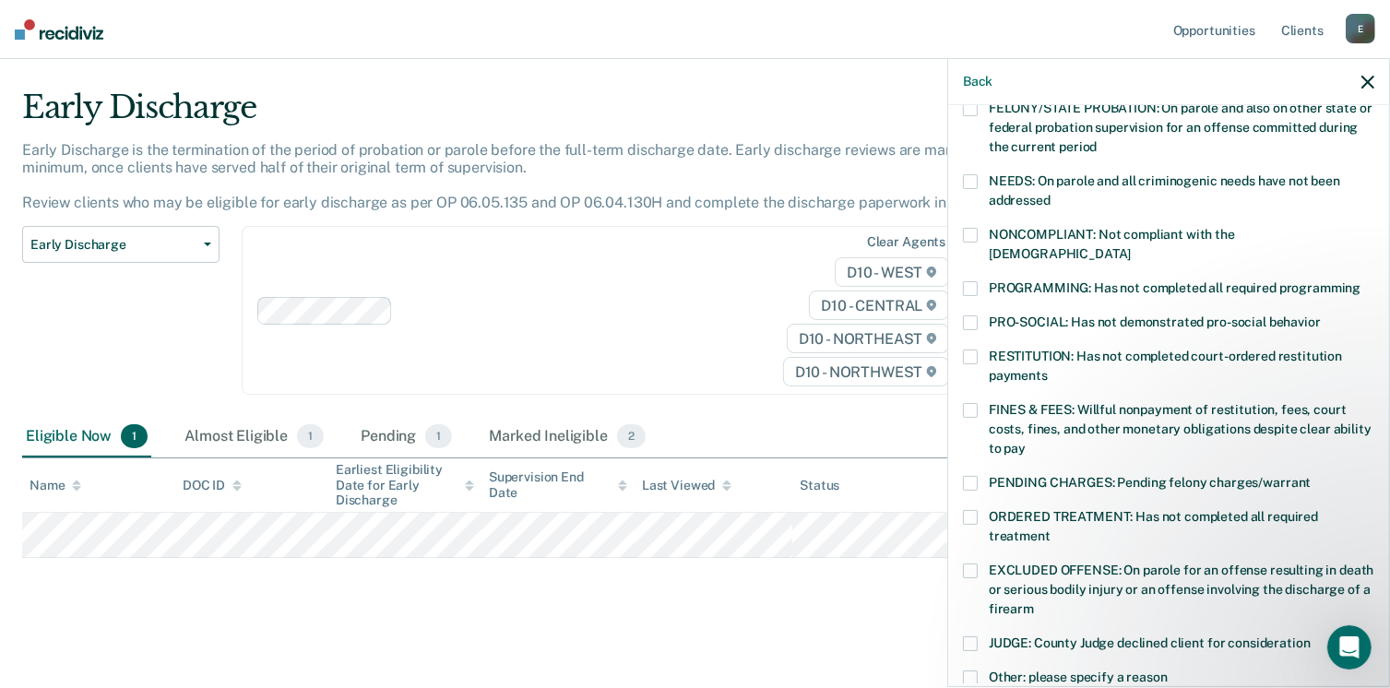
click at [978, 671] on label "Other: please specify a reason" at bounding box center [1168, 680] width 411 height 19
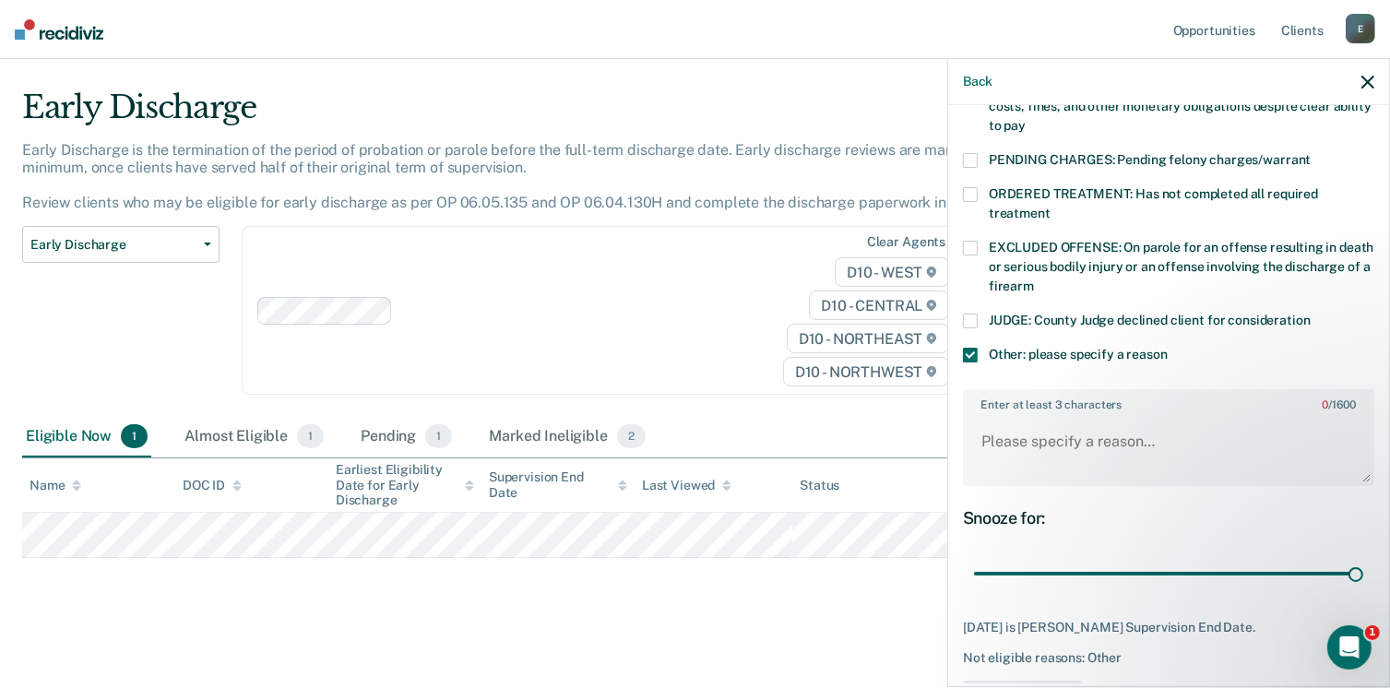
scroll to position [618, 0]
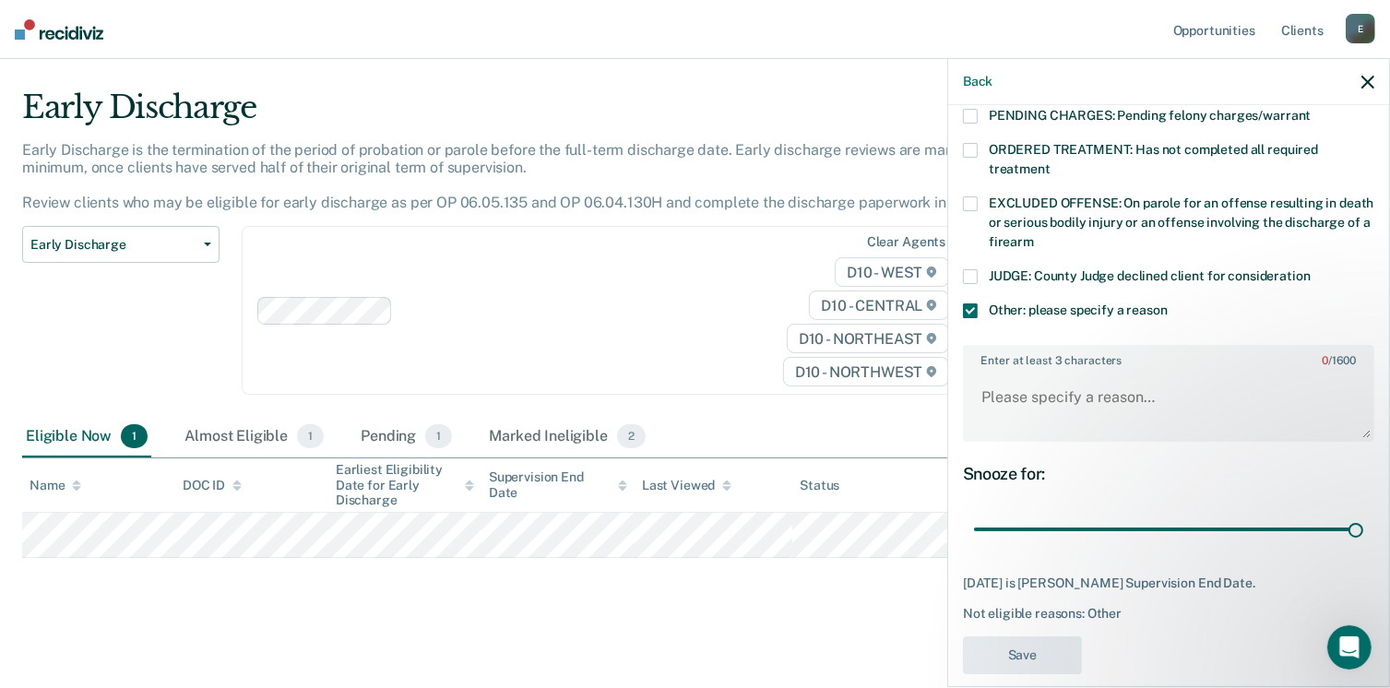
click at [1013, 348] on div "Enter at least 3 characters 0 / 1600" at bounding box center [1168, 393] width 411 height 97
click at [1012, 381] on textarea "Enter at least 3 characters 0 / 1600" at bounding box center [1169, 406] width 408 height 68
type textarea "Subject has to complete 1yr on parole"
click at [1055, 636] on button "Save" at bounding box center [1022, 655] width 119 height 38
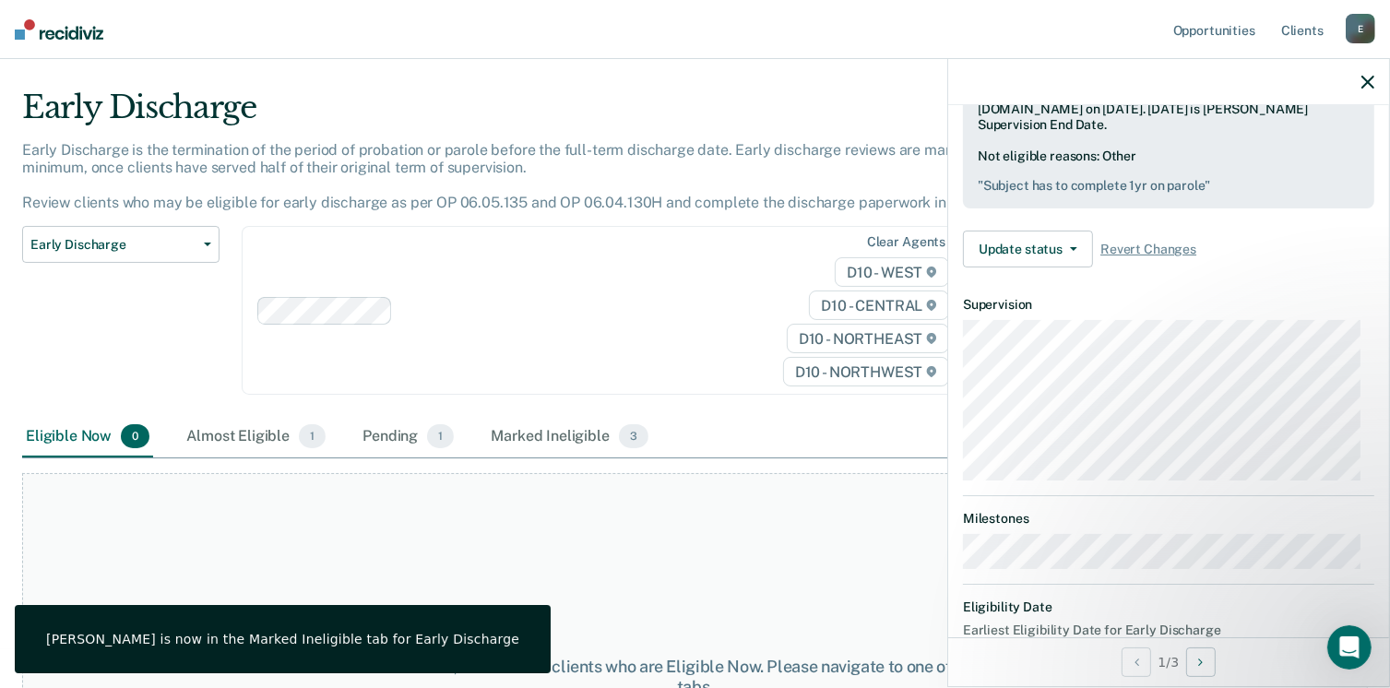
scroll to position [664, 0]
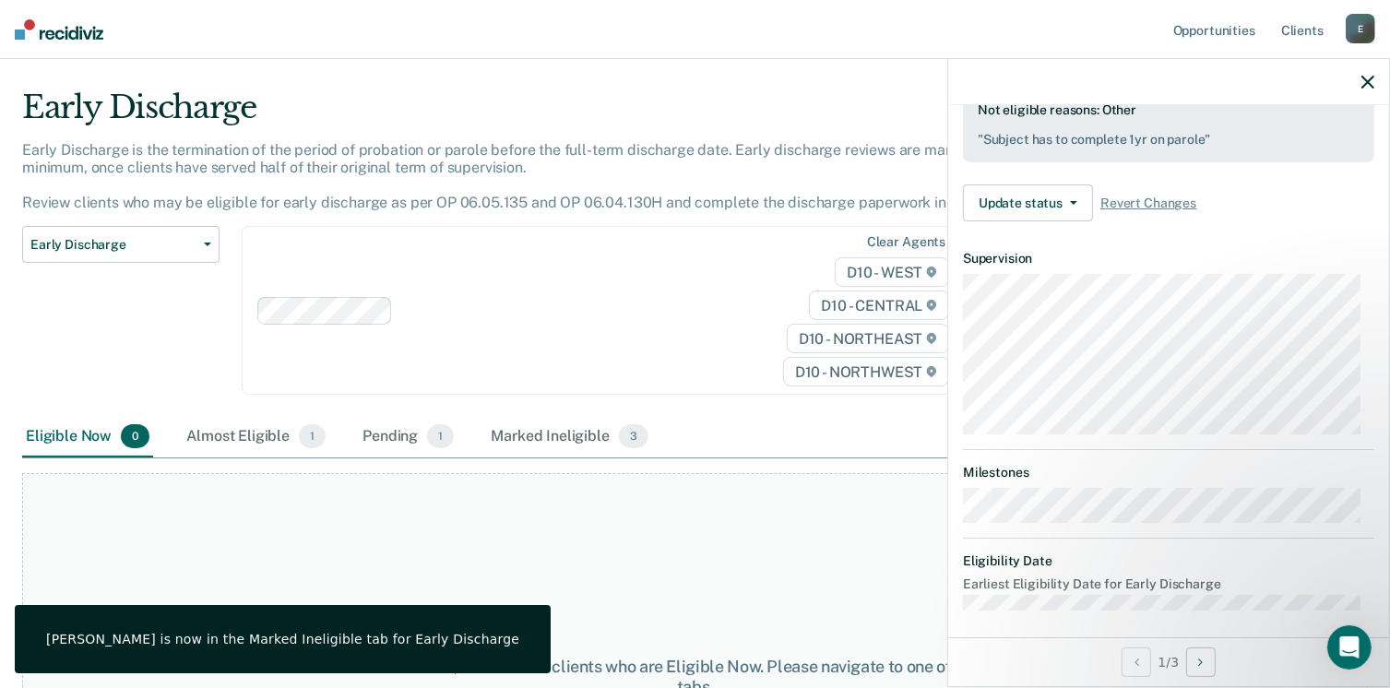
click at [969, 645] on div "1 / 3" at bounding box center [1168, 661] width 441 height 49
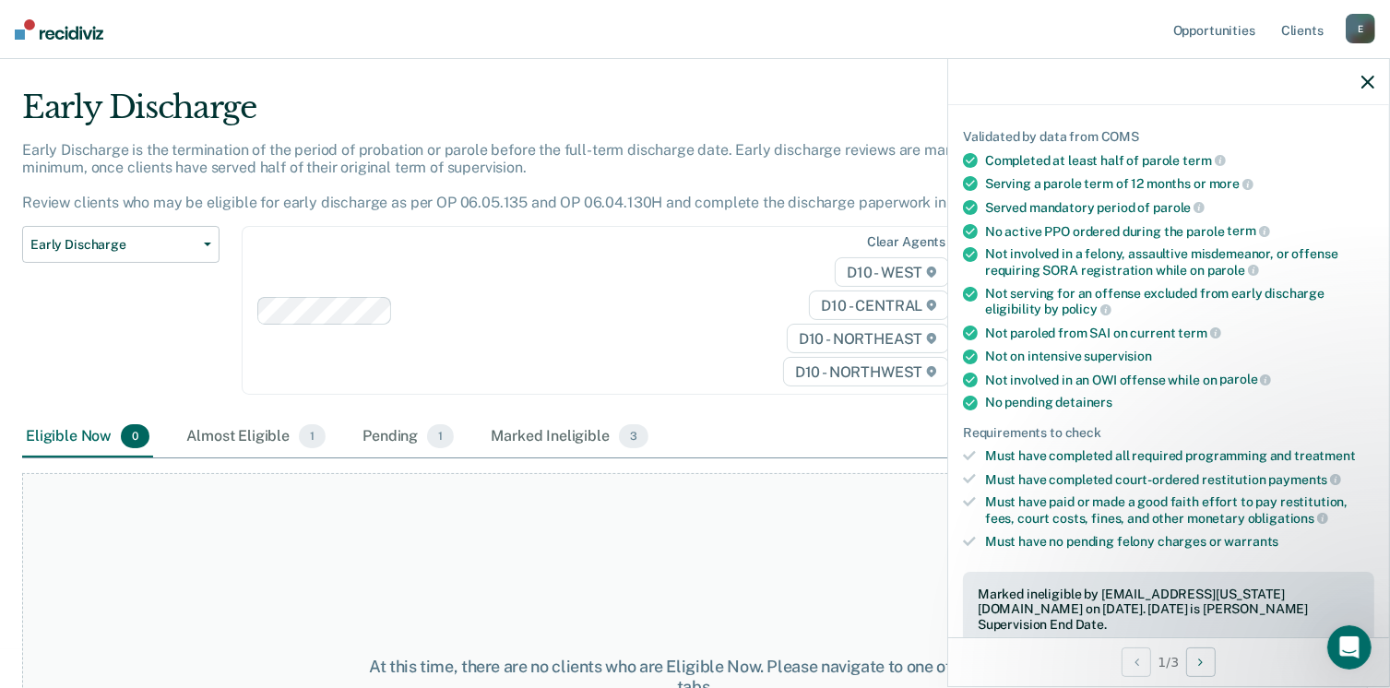
scroll to position [0, 0]
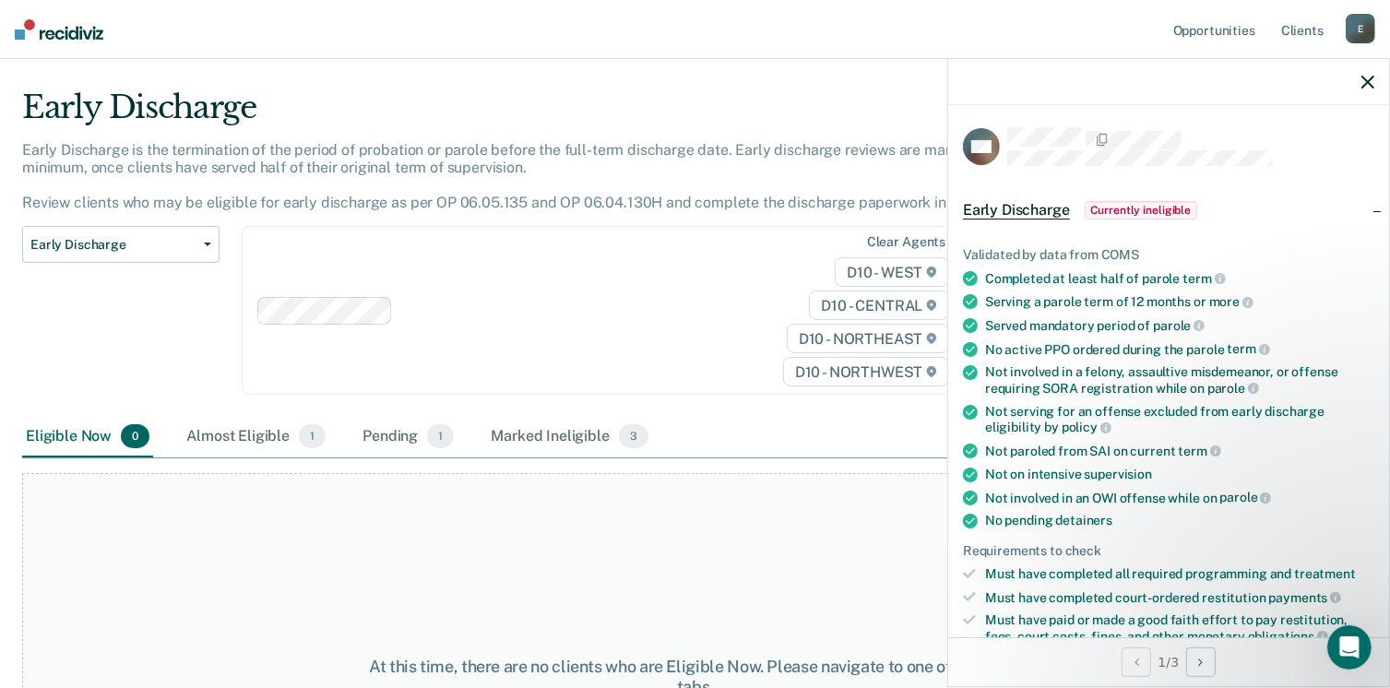
click at [1364, 88] on icon "button" at bounding box center [1367, 82] width 13 height 13
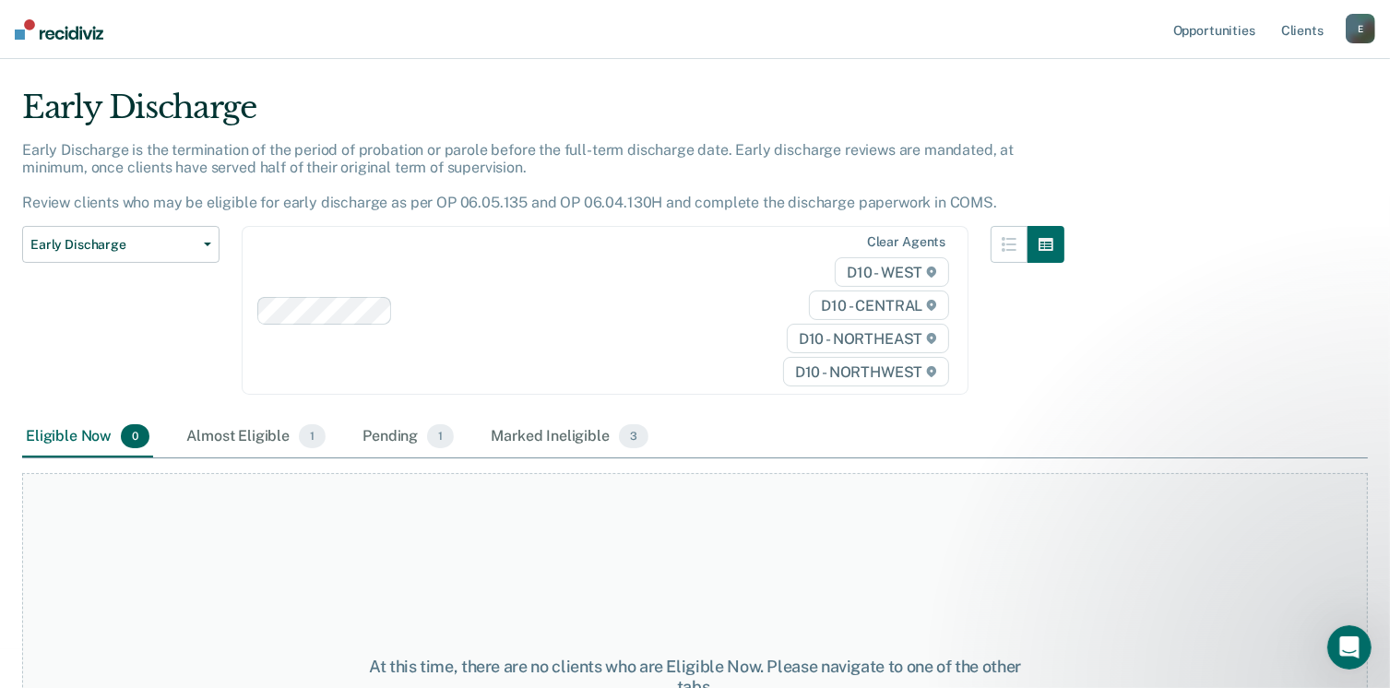
click at [71, 38] on img at bounding box center [59, 29] width 89 height 20
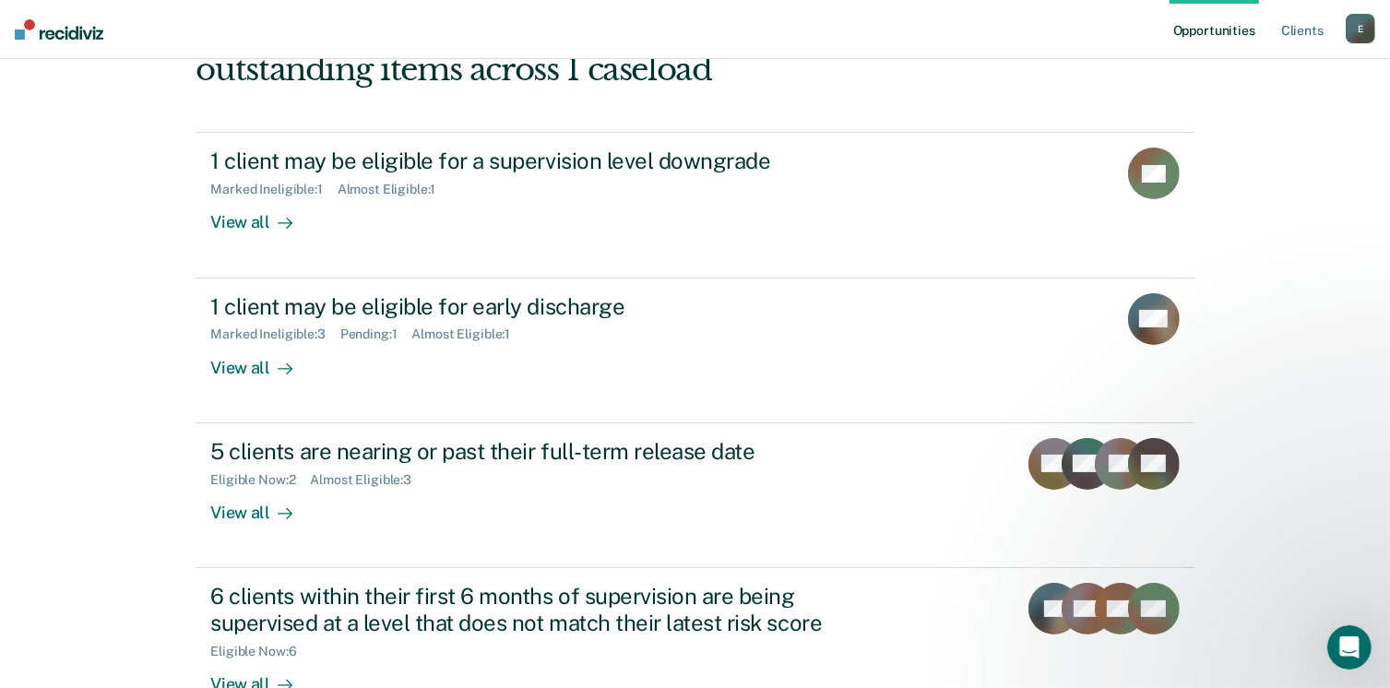
scroll to position [255, 0]
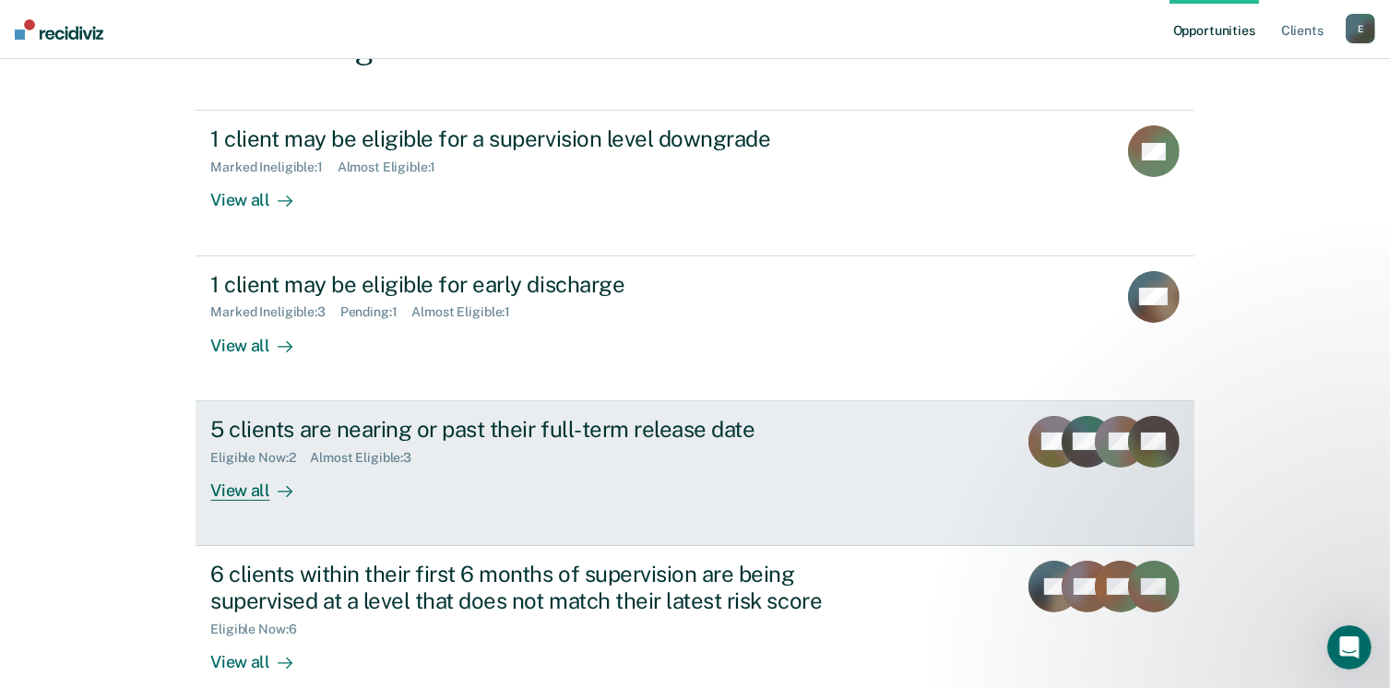
click at [250, 490] on div "View all" at bounding box center [261, 483] width 103 height 36
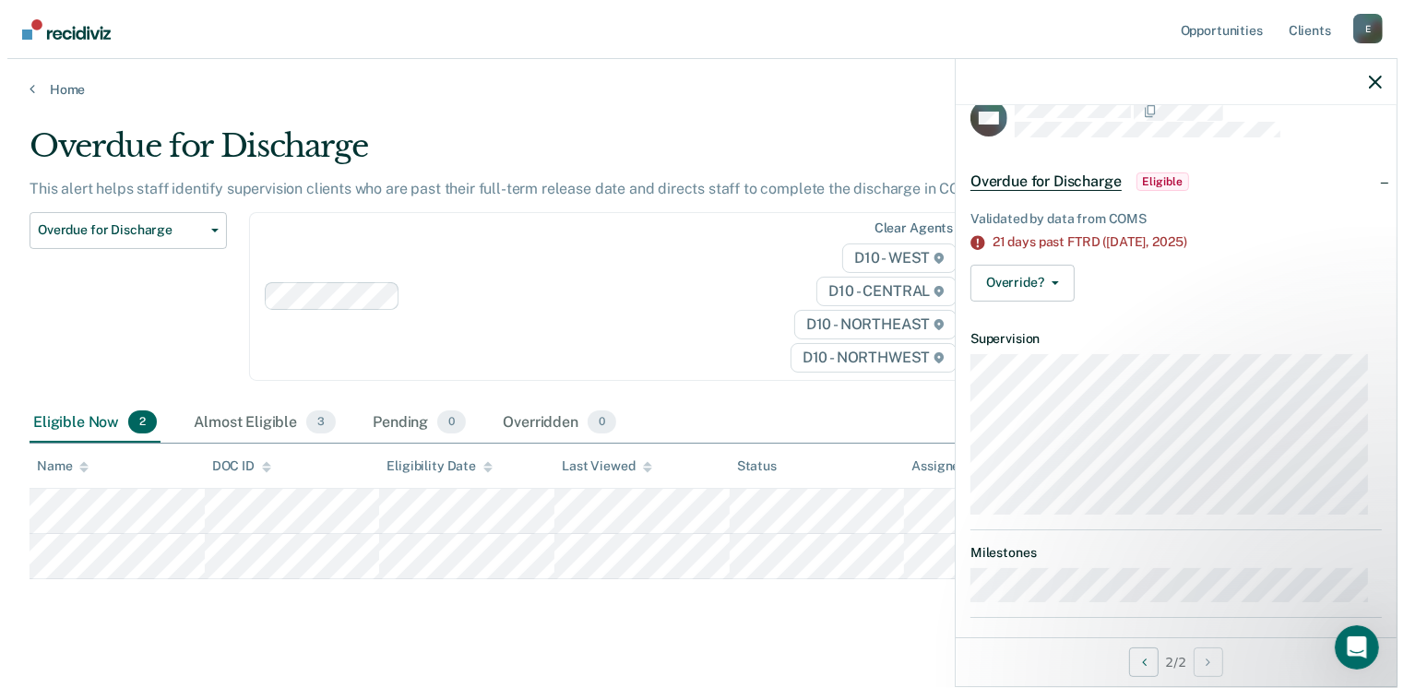
scroll to position [42, 0]
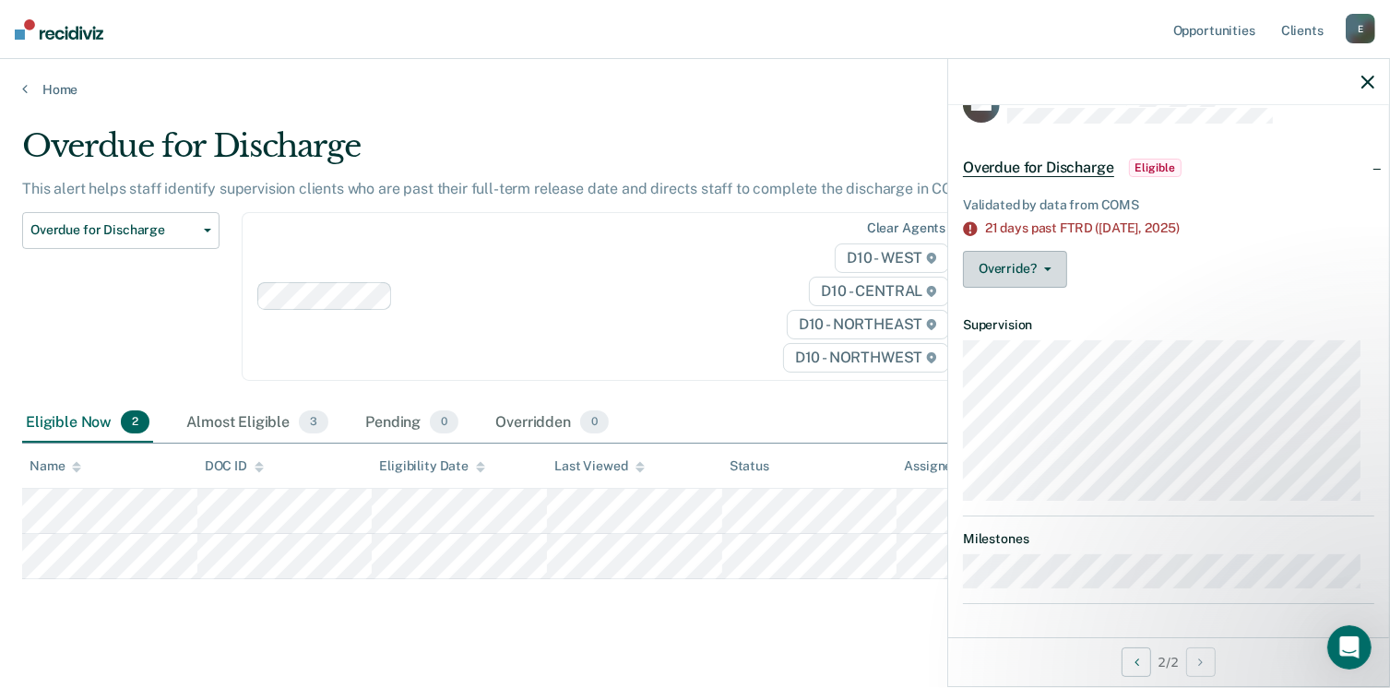
click at [987, 270] on button "Override?" at bounding box center [1015, 269] width 104 height 37
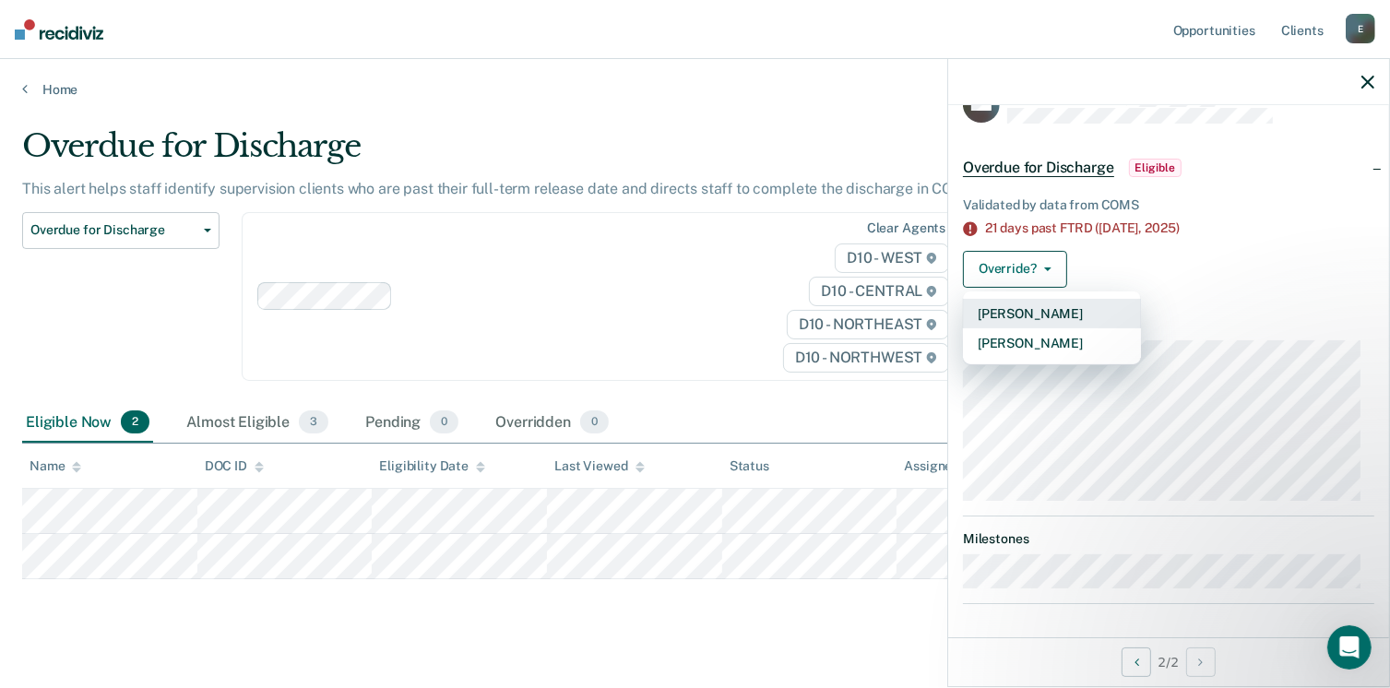
click at [1017, 312] on button "[PERSON_NAME]" at bounding box center [1052, 314] width 178 height 30
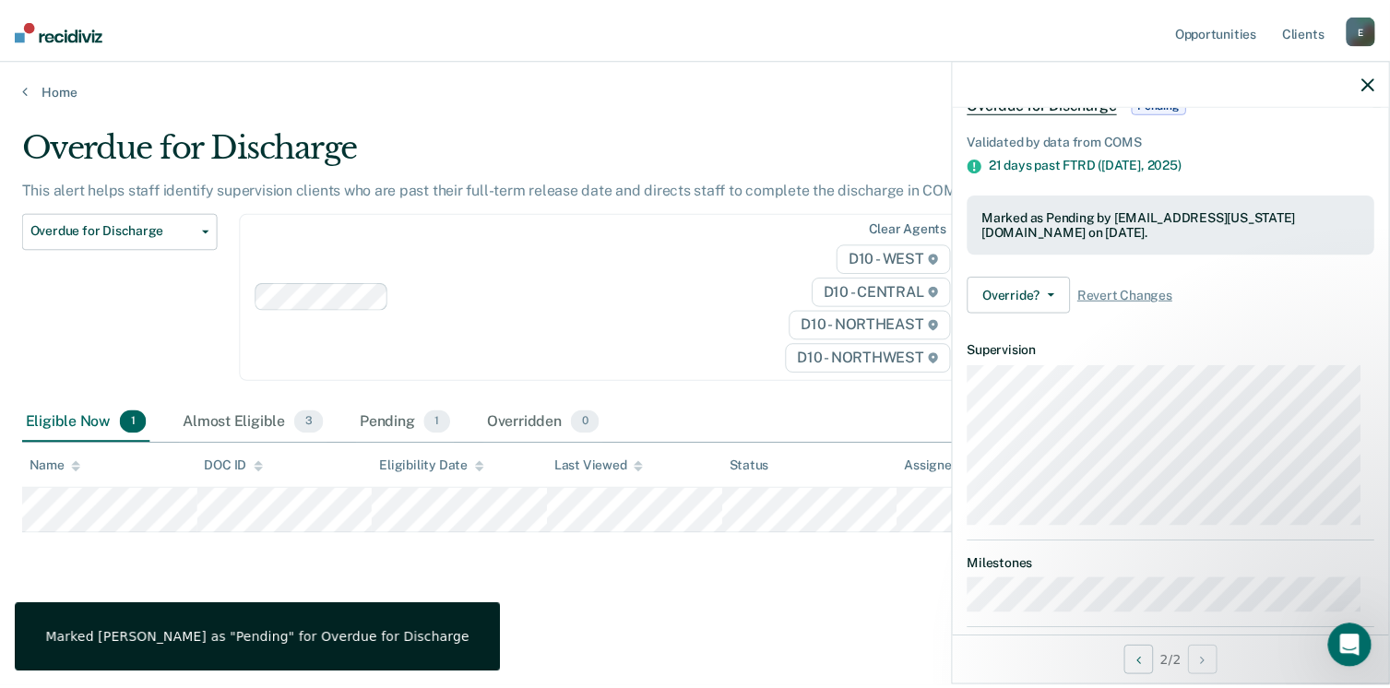
scroll to position [133, 0]
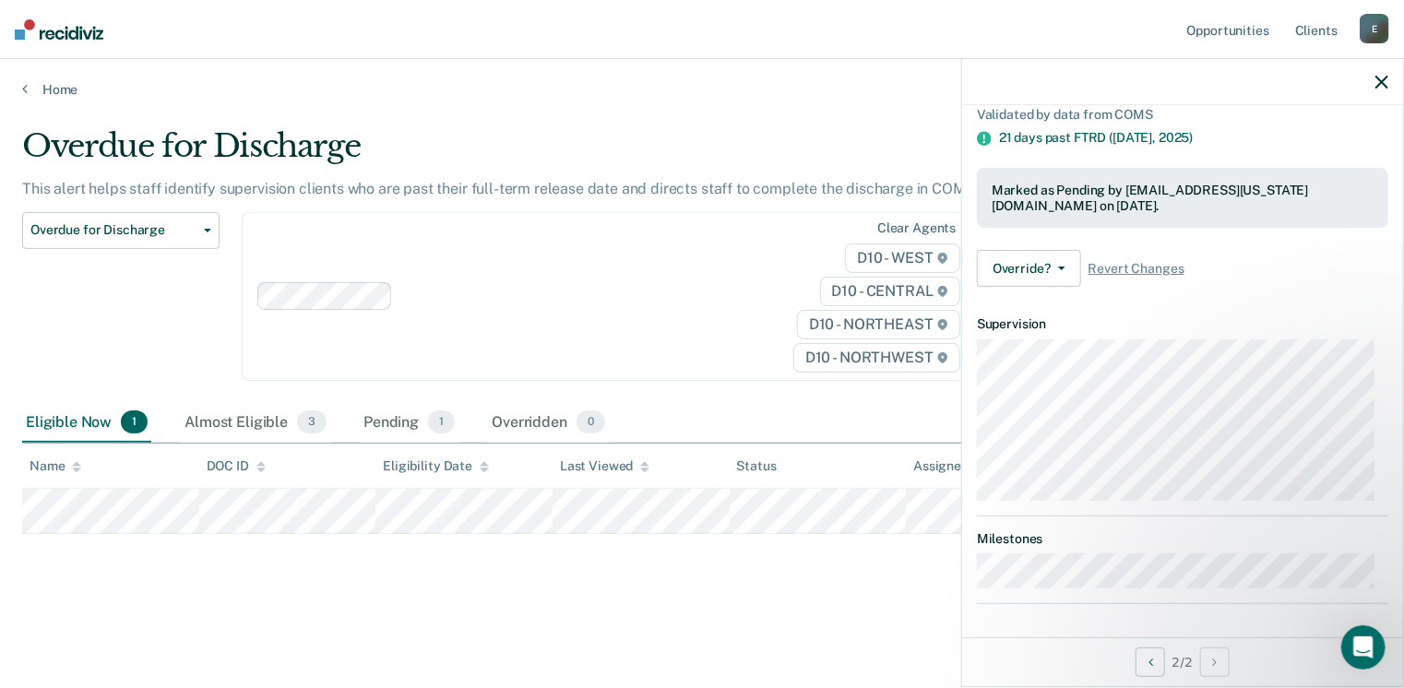
click at [1381, 85] on icon "button" at bounding box center [1381, 82] width 13 height 13
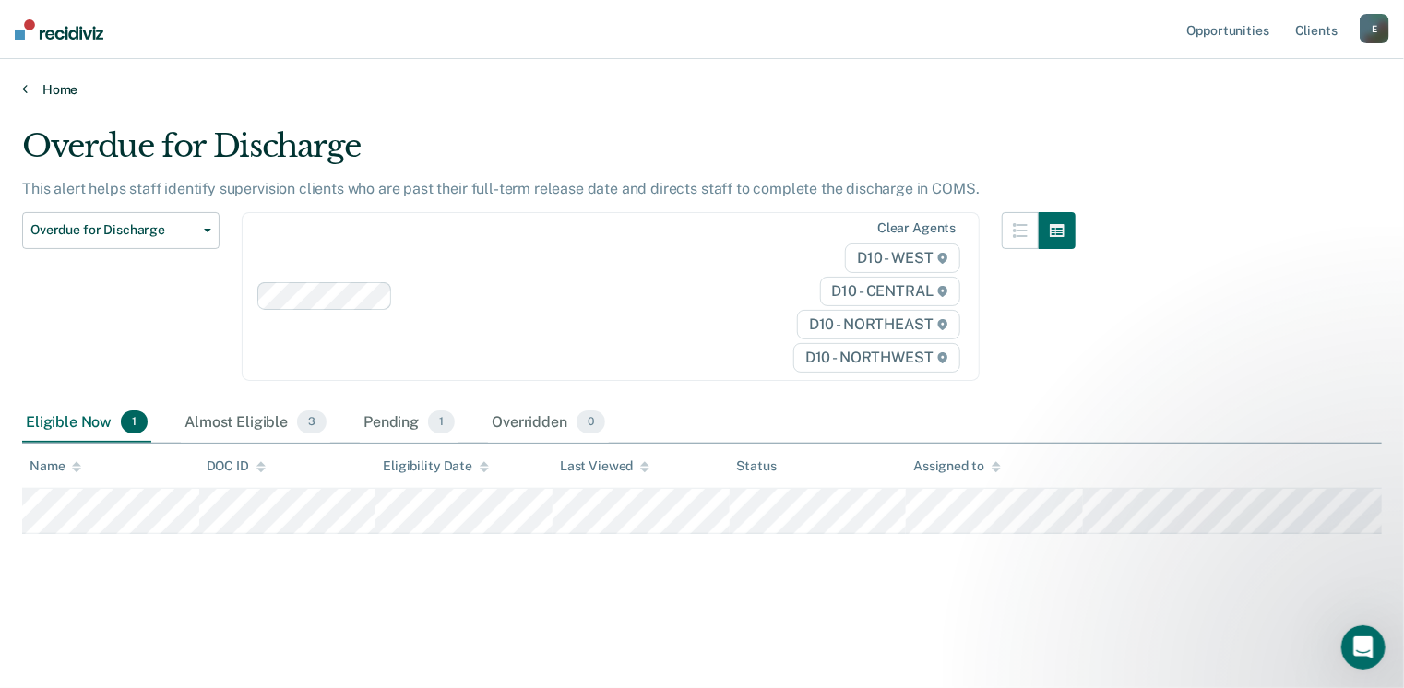
click at [30, 93] on link "Home" at bounding box center [702, 89] width 1360 height 17
